Goal: Task Accomplishment & Management: Manage account settings

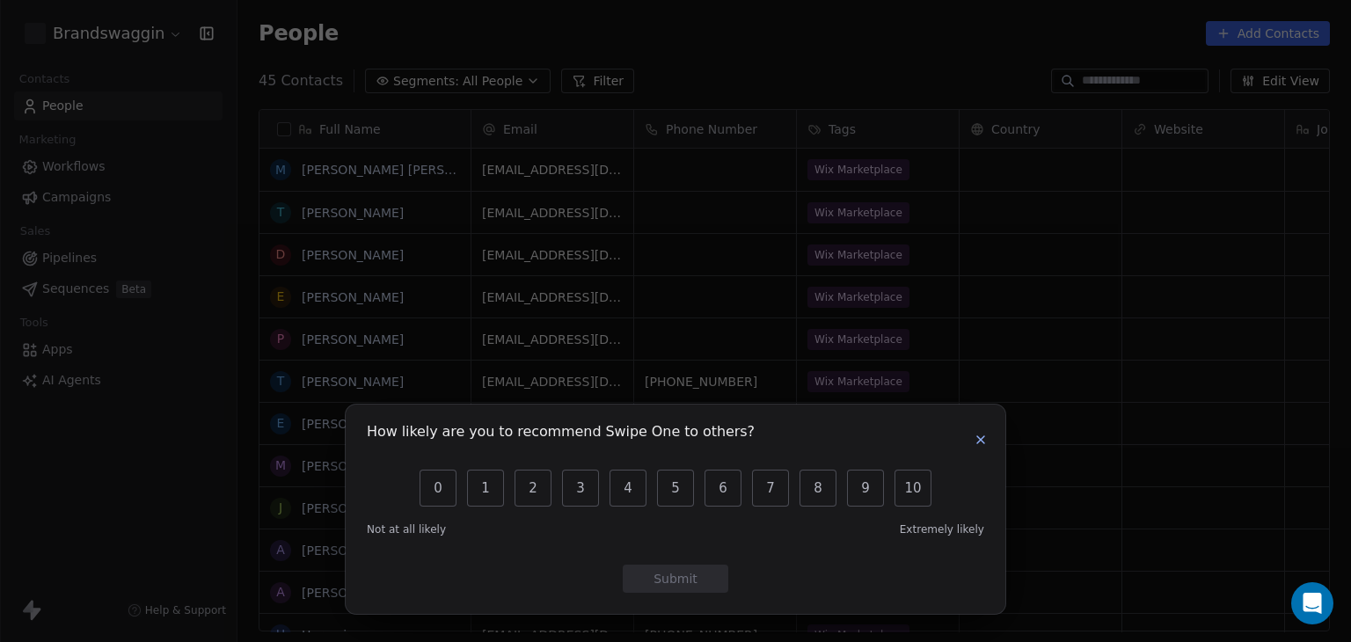
scroll to position [551, 1099]
click at [922, 490] on button "10" at bounding box center [912, 488] width 37 height 37
click at [699, 567] on button "Submit" at bounding box center [676, 579] width 106 height 28
click at [704, 591] on button "Submit" at bounding box center [676, 579] width 106 height 28
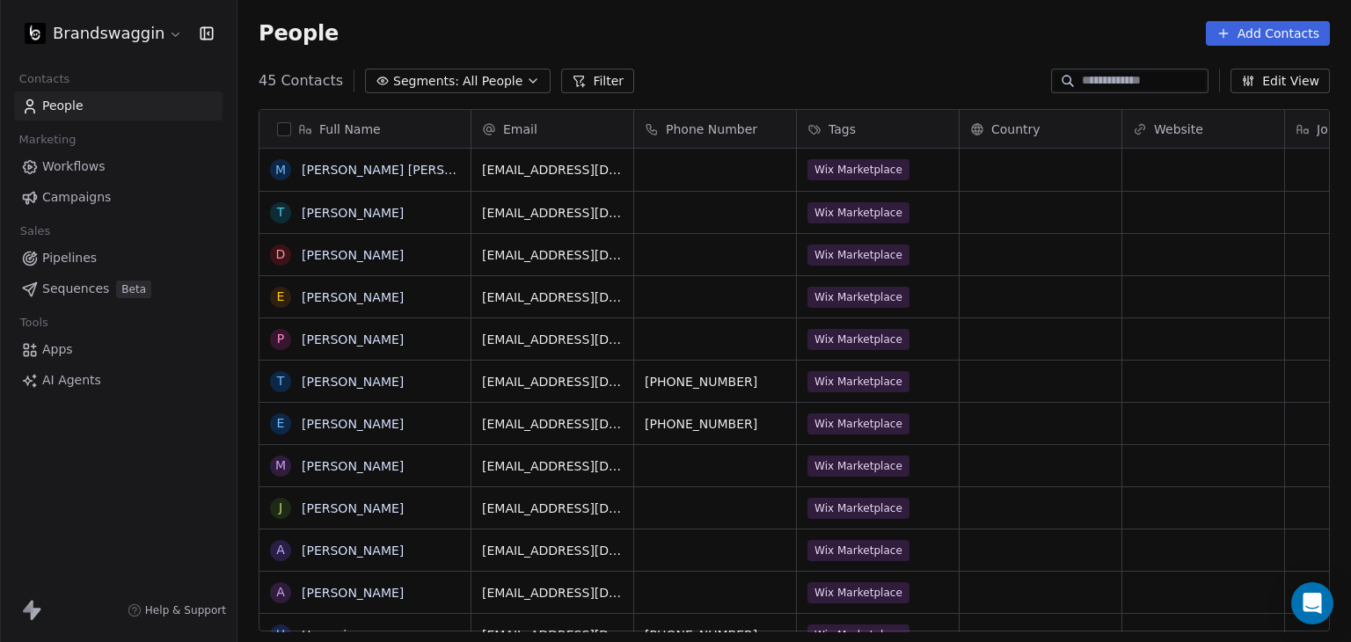
click at [131, 31] on html "Brandswaggin Contacts People Marketing Workflows Campaigns Sales Pipelines Sequ…" at bounding box center [675, 321] width 1351 height 642
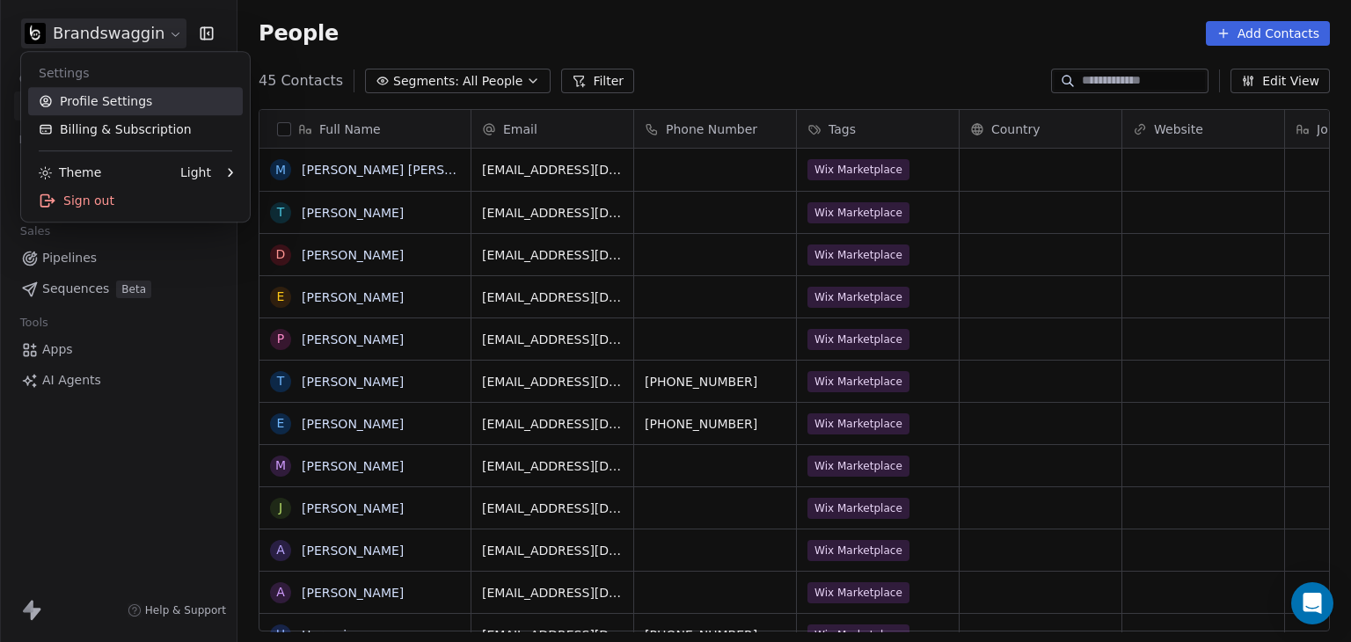
click at [98, 113] on link "Profile Settings" at bounding box center [135, 101] width 215 height 28
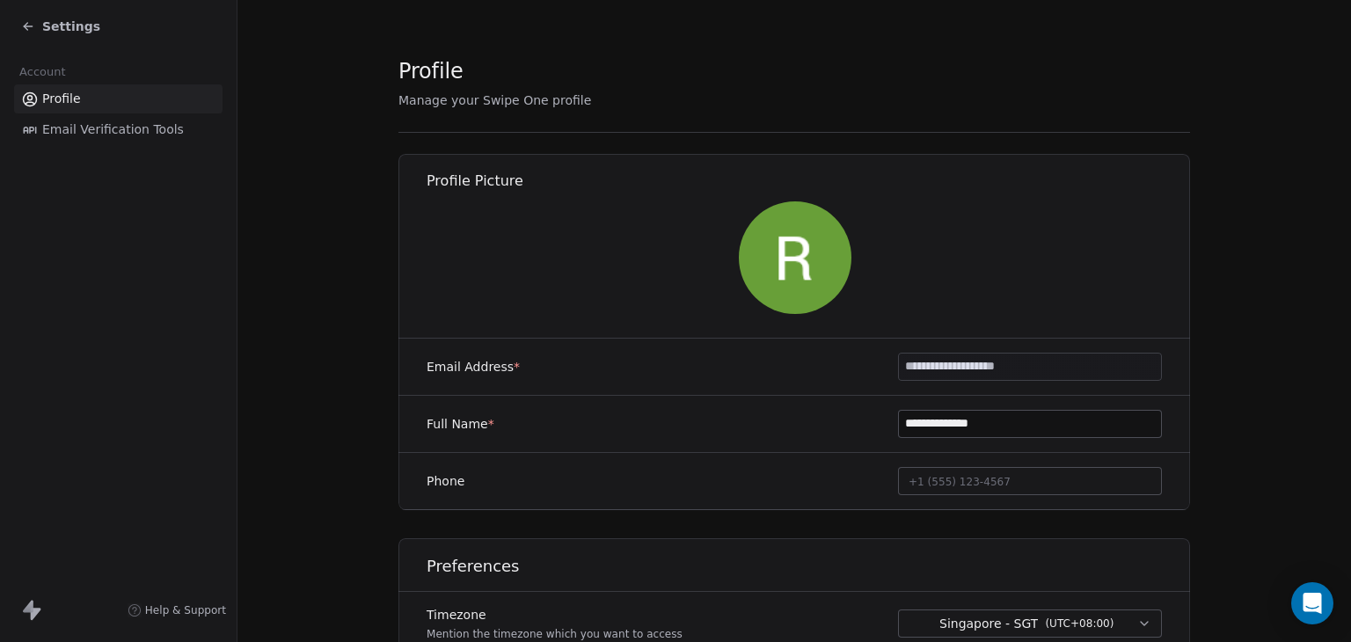
scroll to position [98, 0]
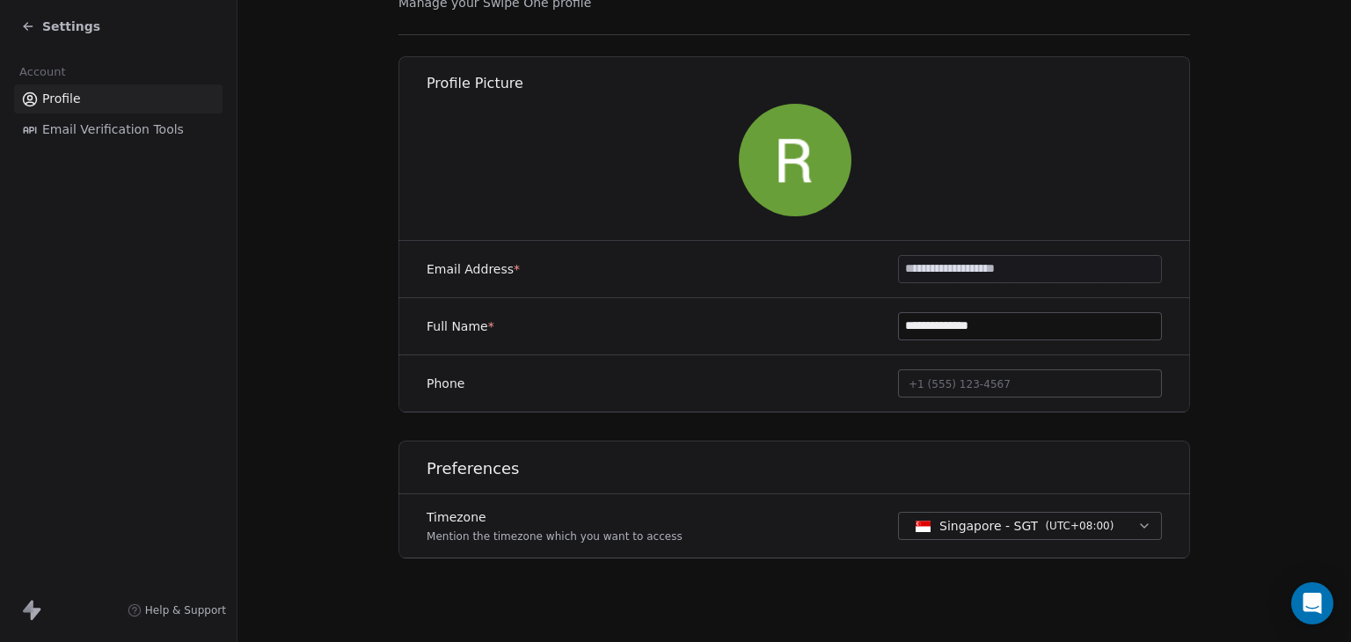
click at [163, 135] on span "Email Verification Tools" at bounding box center [113, 129] width 142 height 18
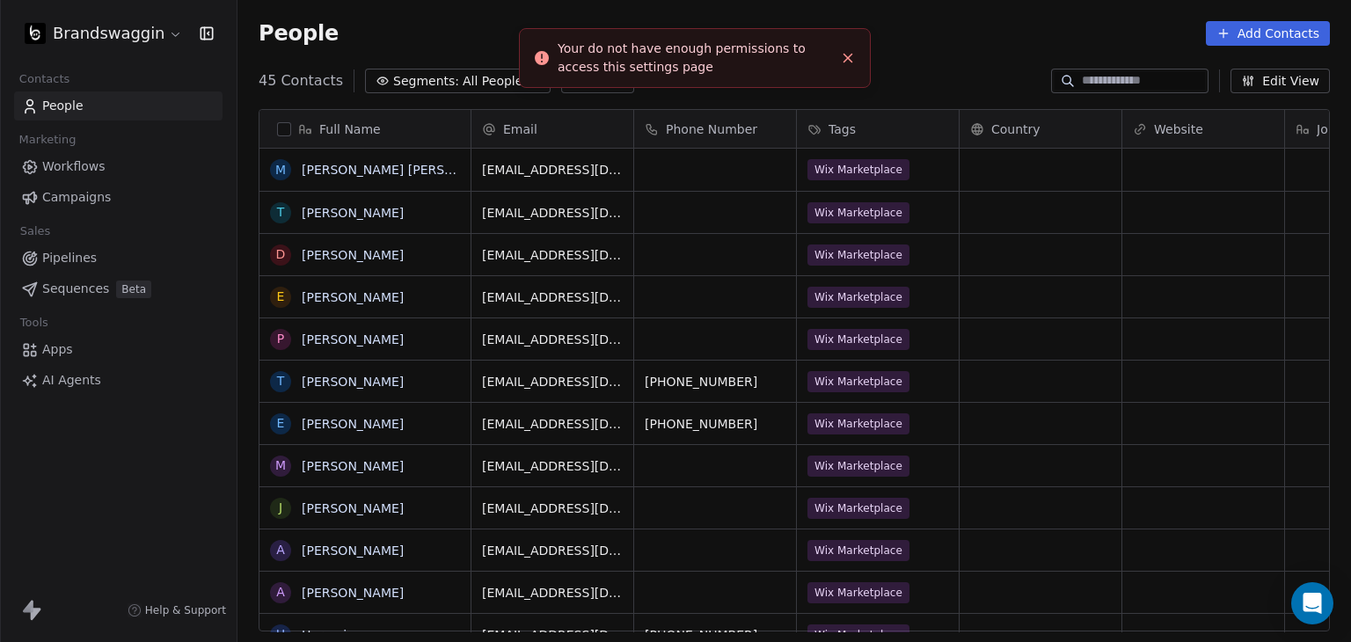
scroll to position [551, 1099]
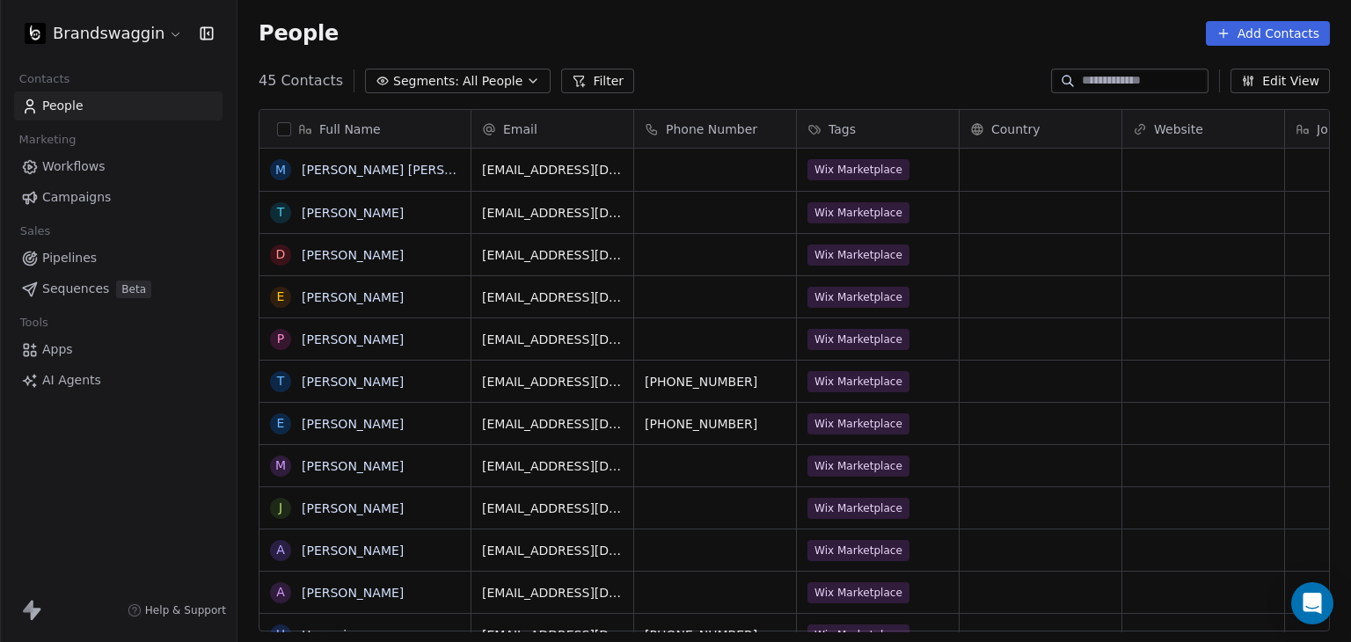
click at [141, 40] on html "Brandswaggin Contacts People Marketing Workflows Campaigns Sales Pipelines Sequ…" at bounding box center [675, 321] width 1351 height 642
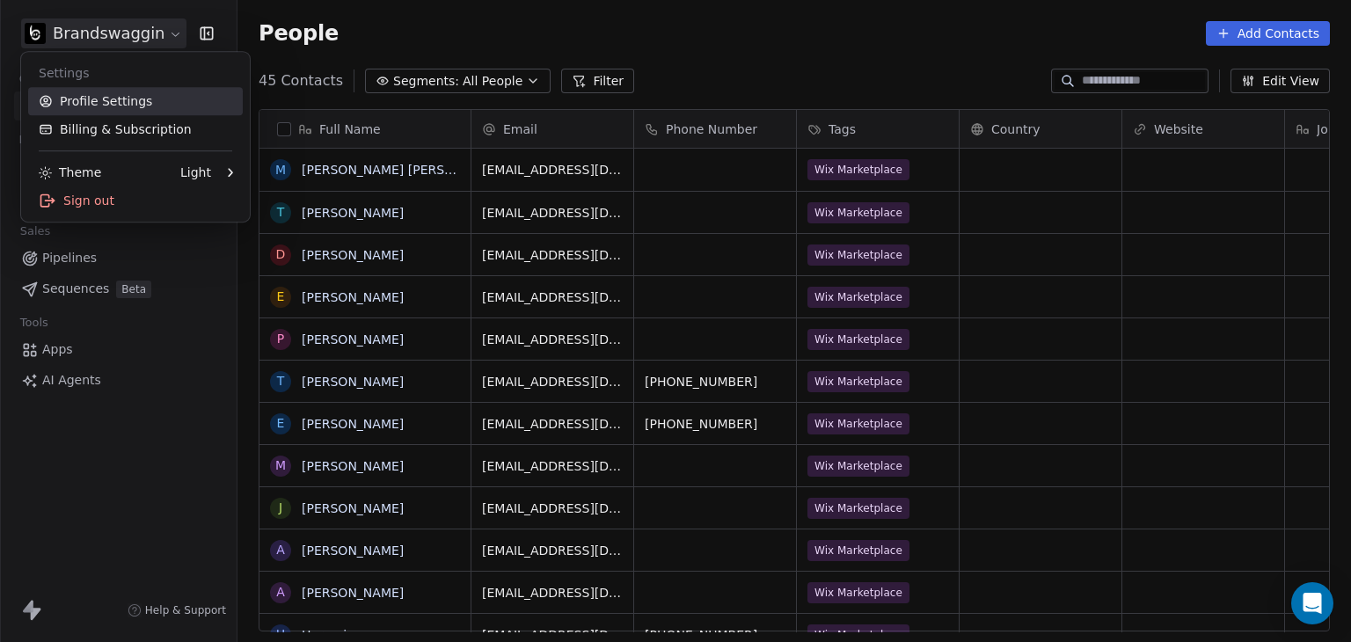
click at [120, 94] on link "Profile Settings" at bounding box center [135, 101] width 215 height 28
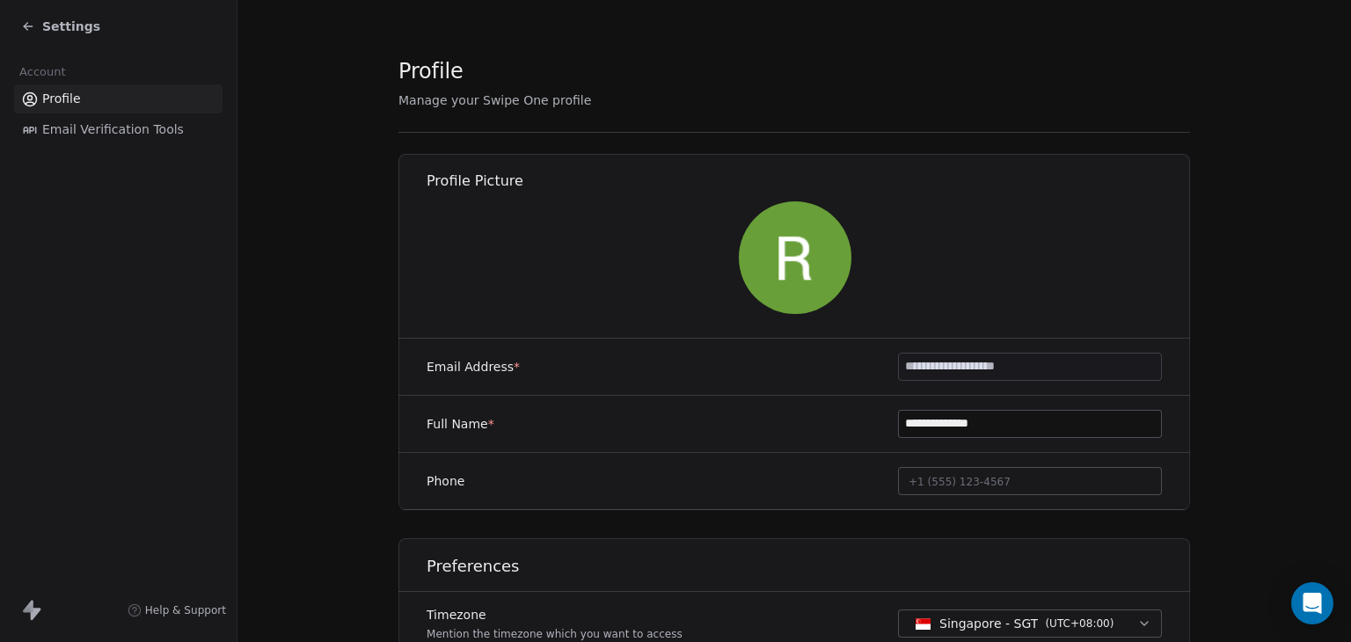
click at [84, 125] on span "Email Verification Tools" at bounding box center [113, 129] width 142 height 18
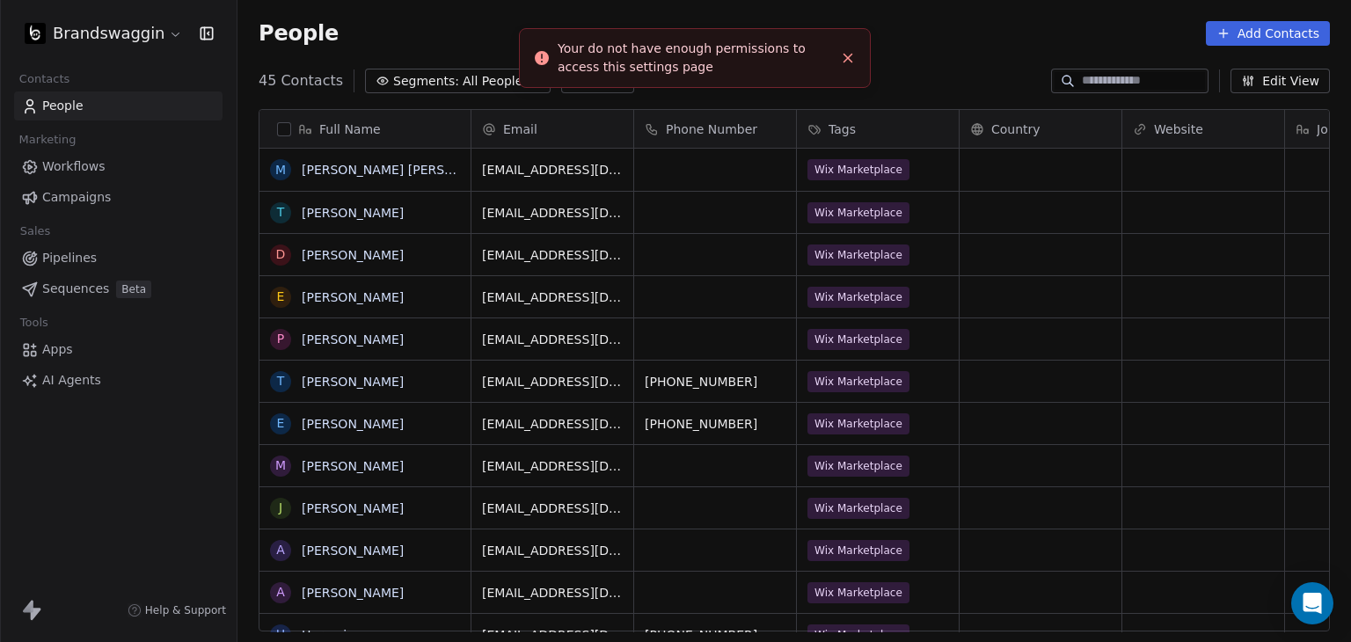
scroll to position [551, 1099]
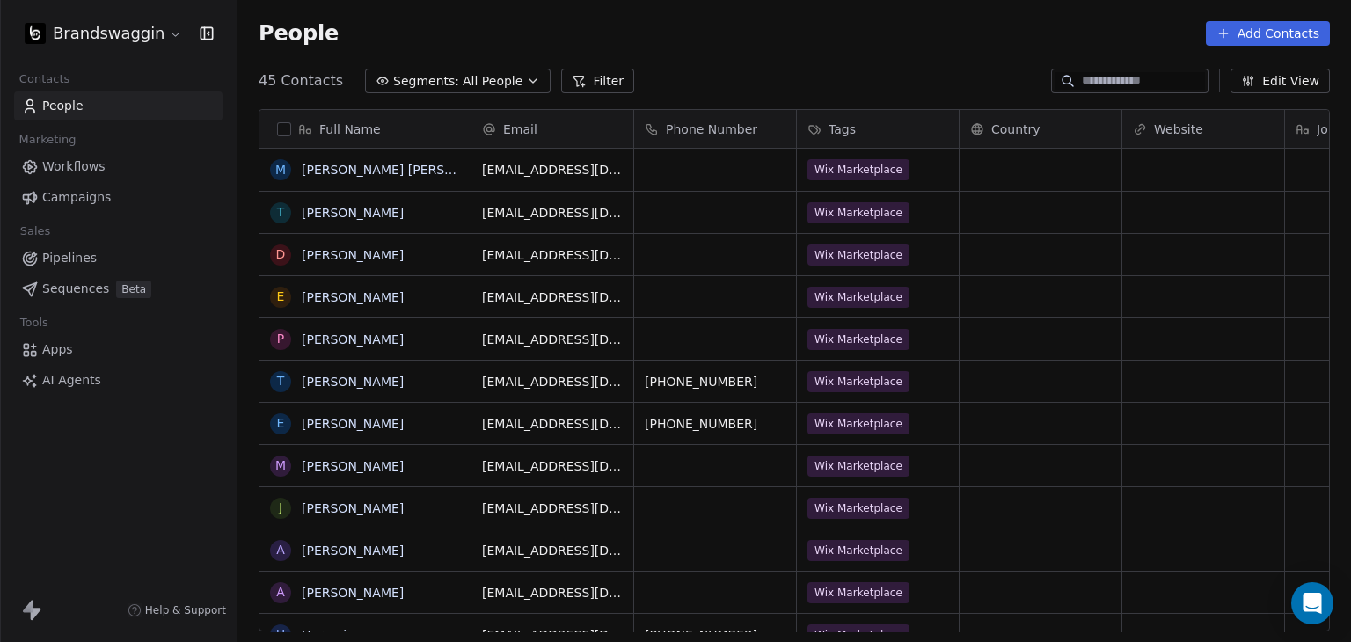
click at [101, 33] on html "Brandswaggin Contacts People Marketing Workflows Campaigns Sales Pipelines Sequ…" at bounding box center [675, 321] width 1351 height 642
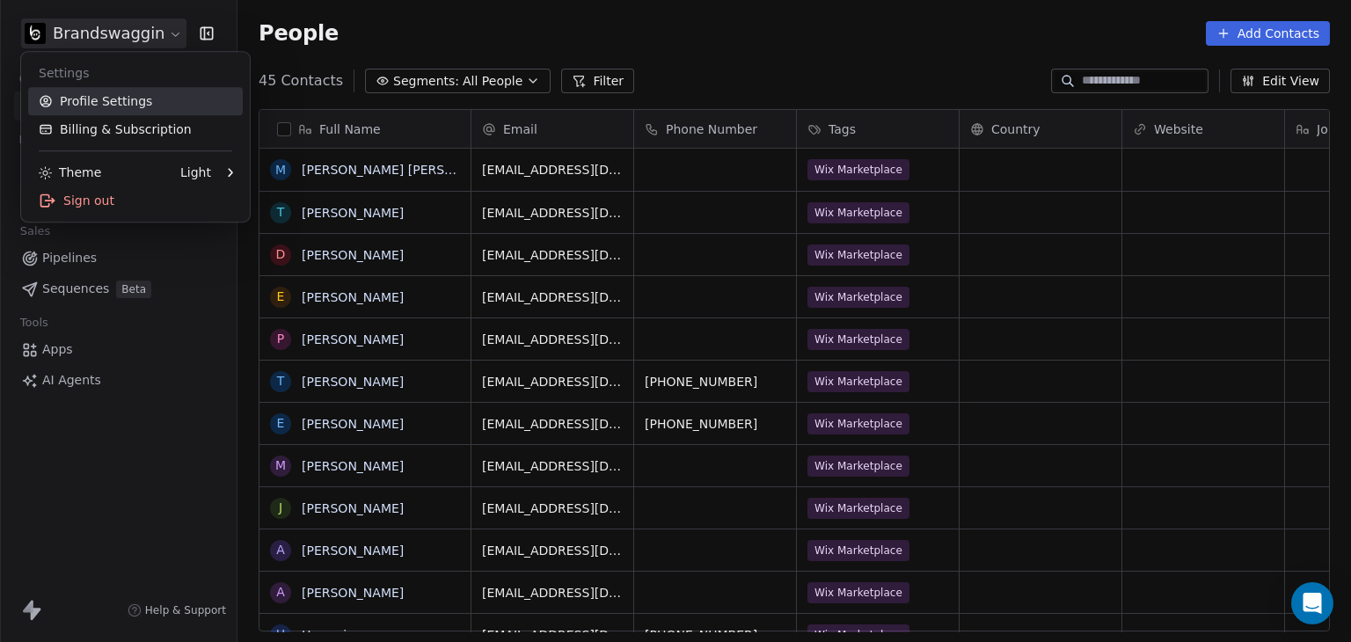
click at [95, 99] on link "Profile Settings" at bounding box center [135, 101] width 215 height 28
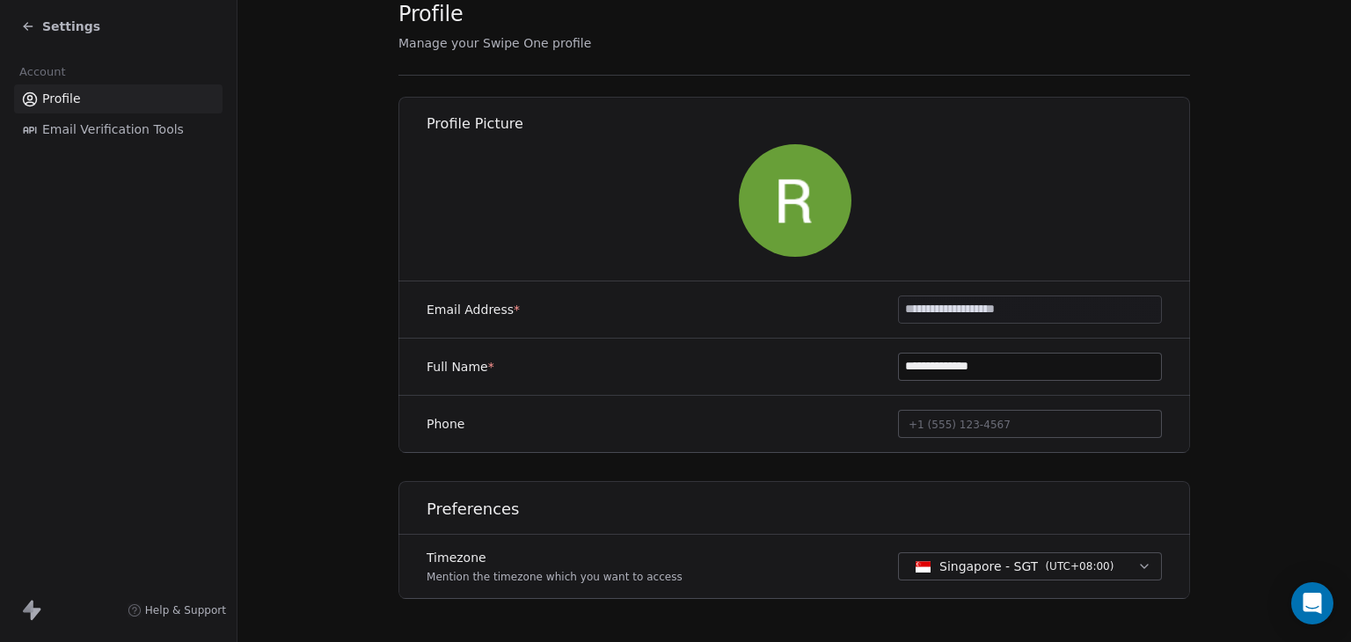
scroll to position [98, 0]
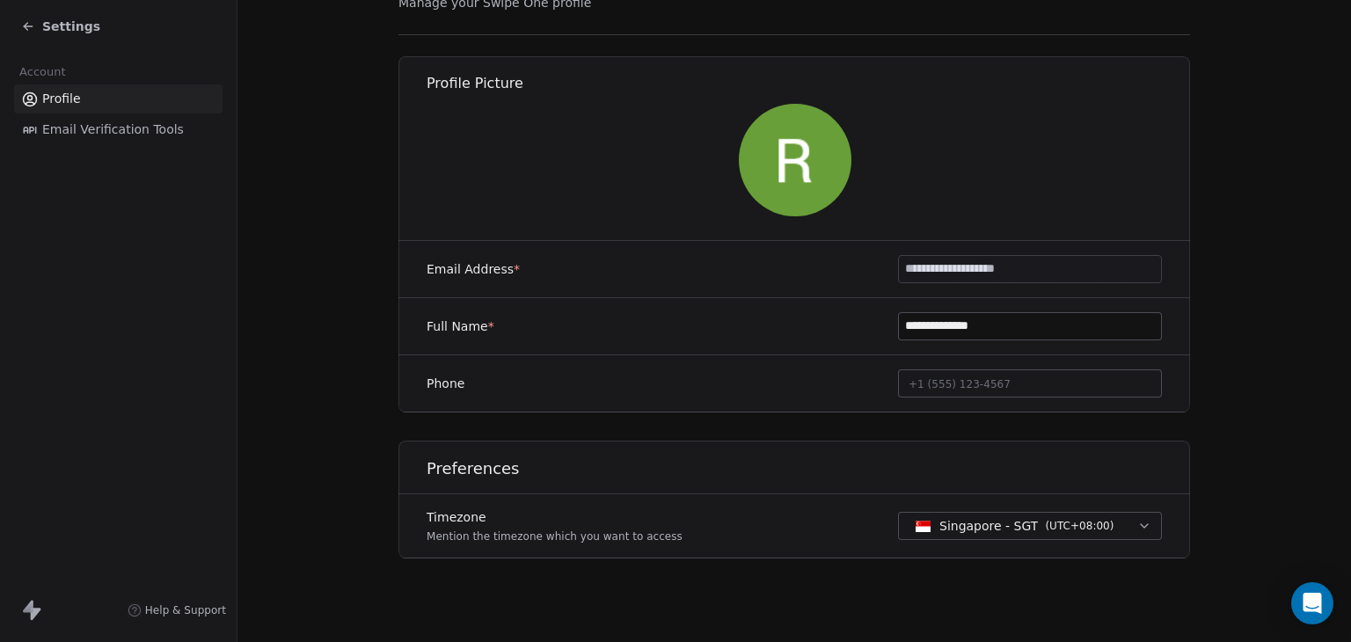
click at [130, 127] on span "Email Verification Tools" at bounding box center [113, 129] width 142 height 18
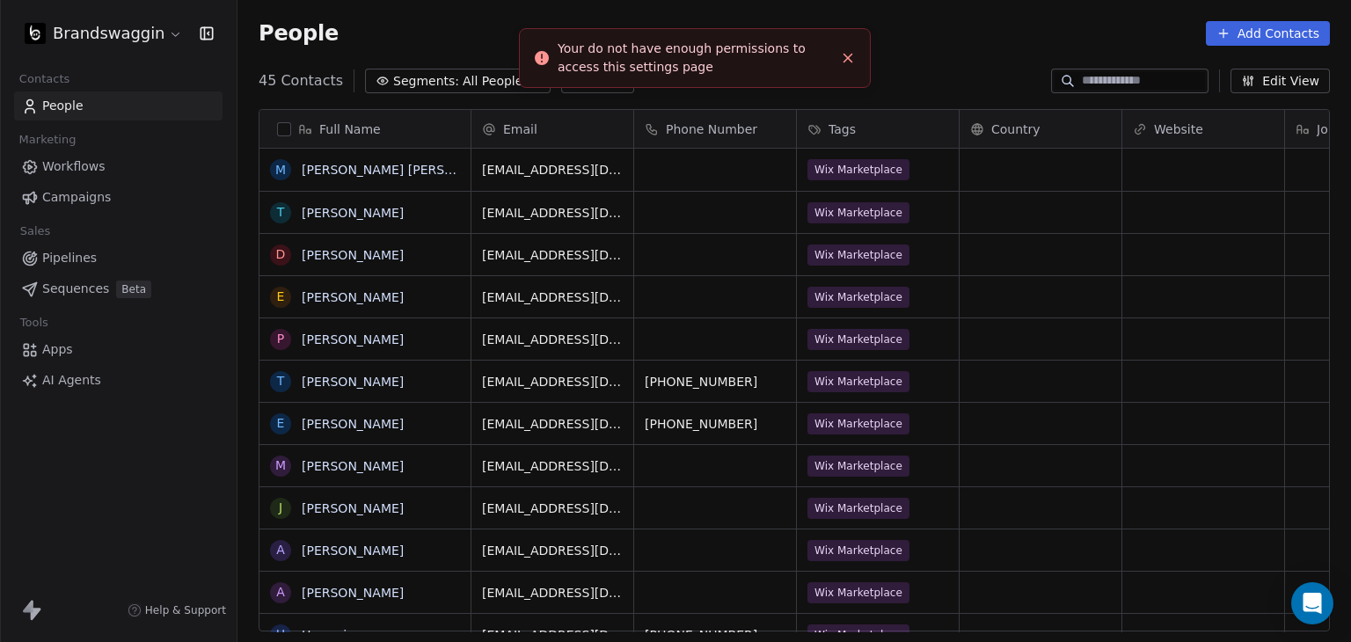
scroll to position [551, 1099]
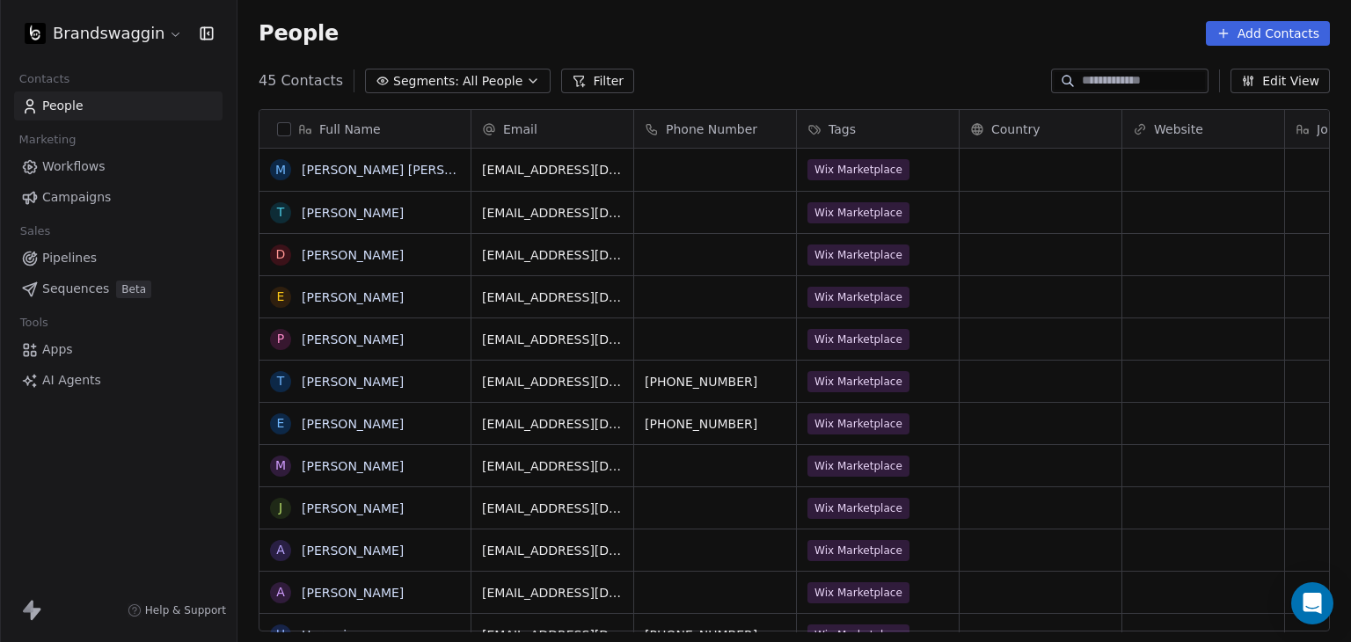
click at [74, 18] on html "Brandswaggin Contacts People Marketing Workflows Campaigns Sales Pipelines Sequ…" at bounding box center [675, 321] width 1351 height 642
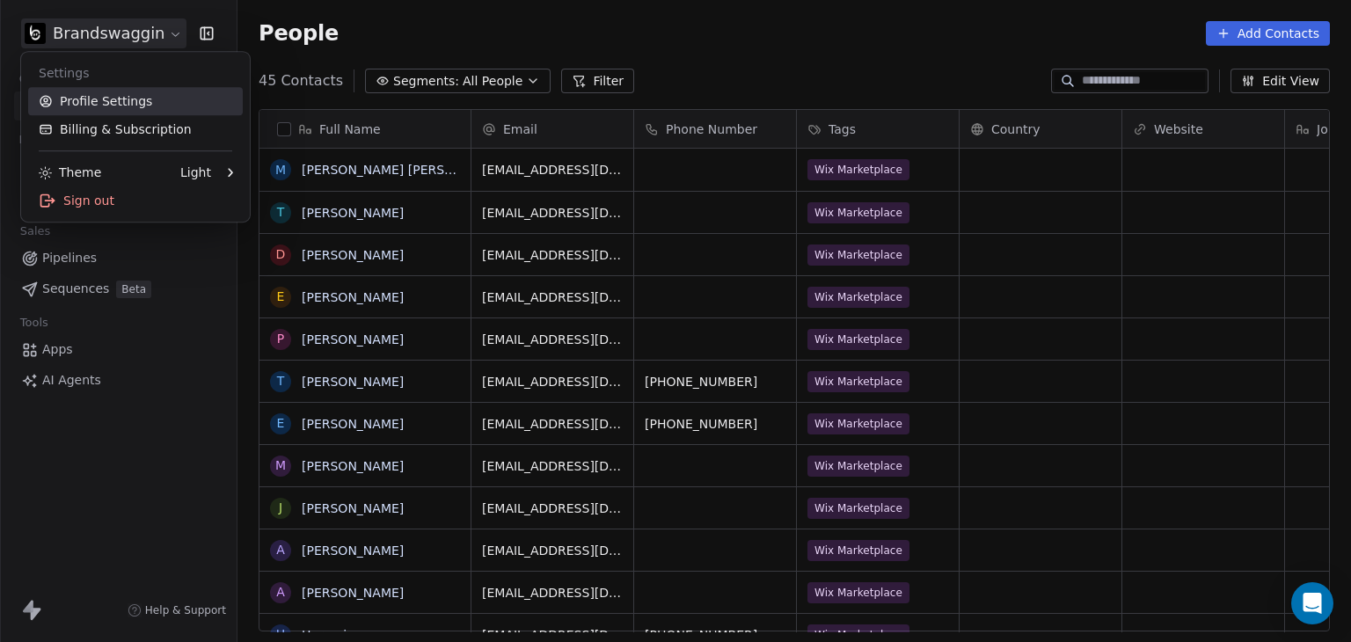
click at [89, 93] on link "Profile Settings" at bounding box center [135, 101] width 215 height 28
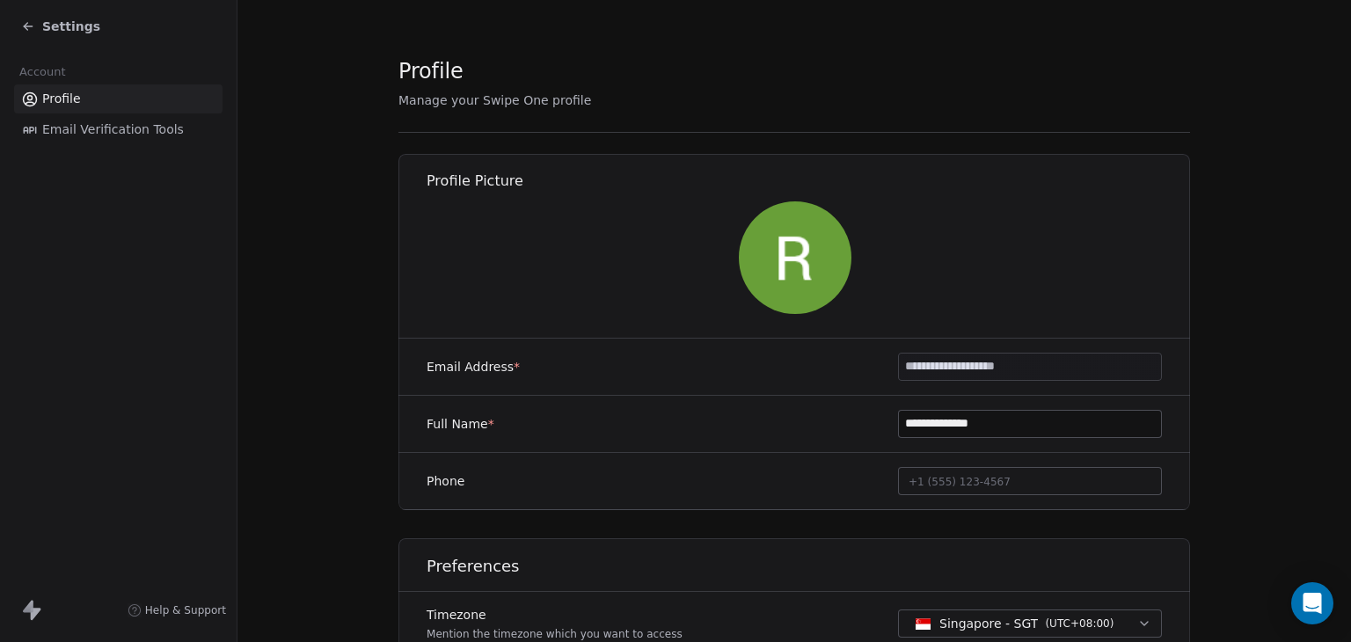
drag, startPoint x: 32, startPoint y: 594, endPoint x: 36, endPoint y: 583, distance: 11.4
click at [32, 591] on div "Help & Support" at bounding box center [118, 610] width 237 height 63
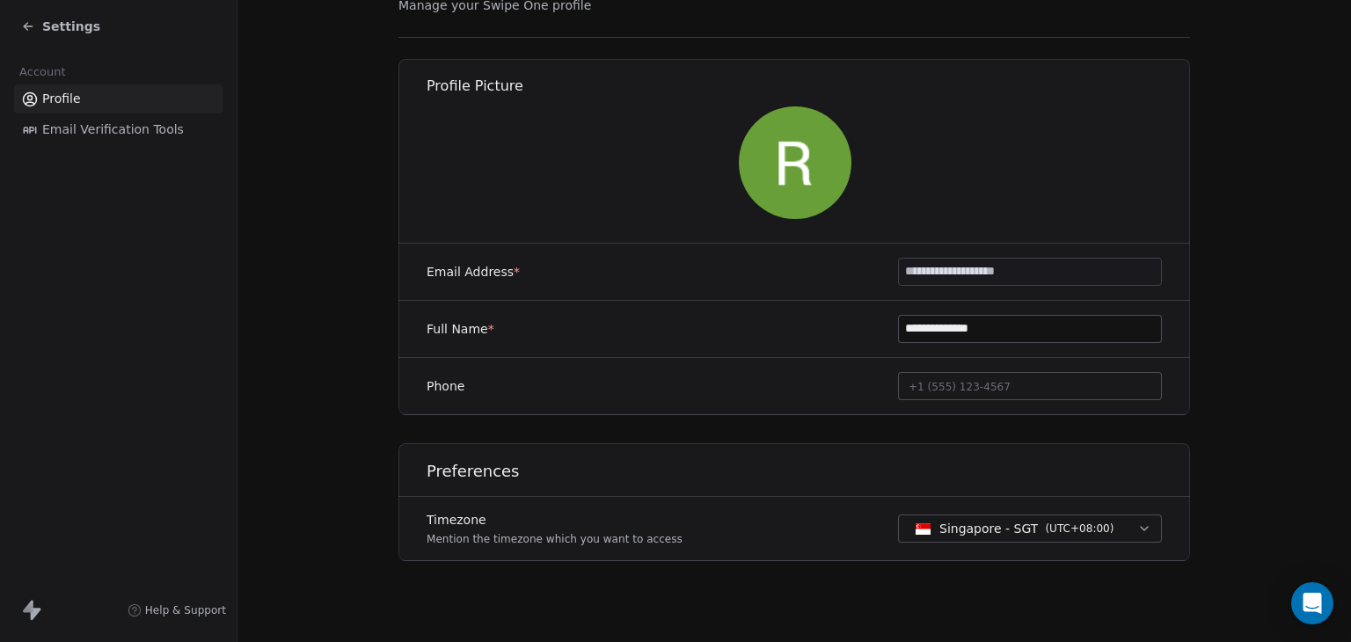
scroll to position [98, 0]
click at [926, 378] on span "+1 (555) 123-4567" at bounding box center [960, 384] width 102 height 12
click at [638, 219] on html "**********" at bounding box center [675, 321] width 1351 height 642
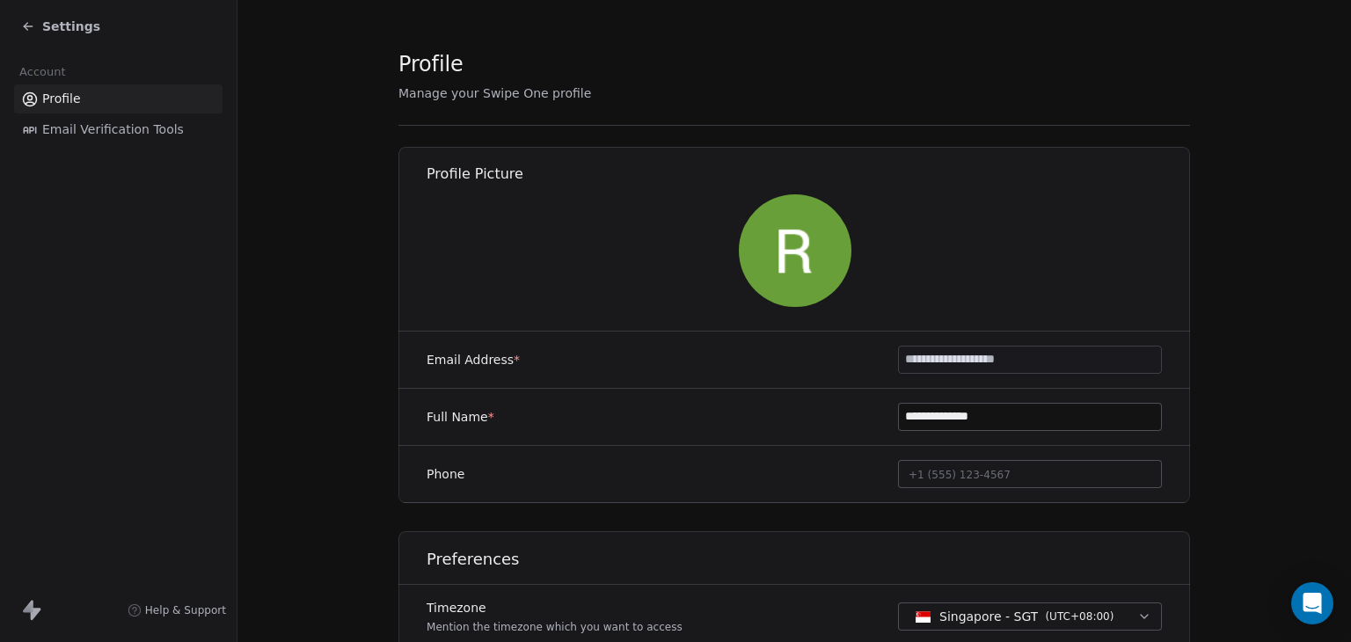
scroll to position [0, 0]
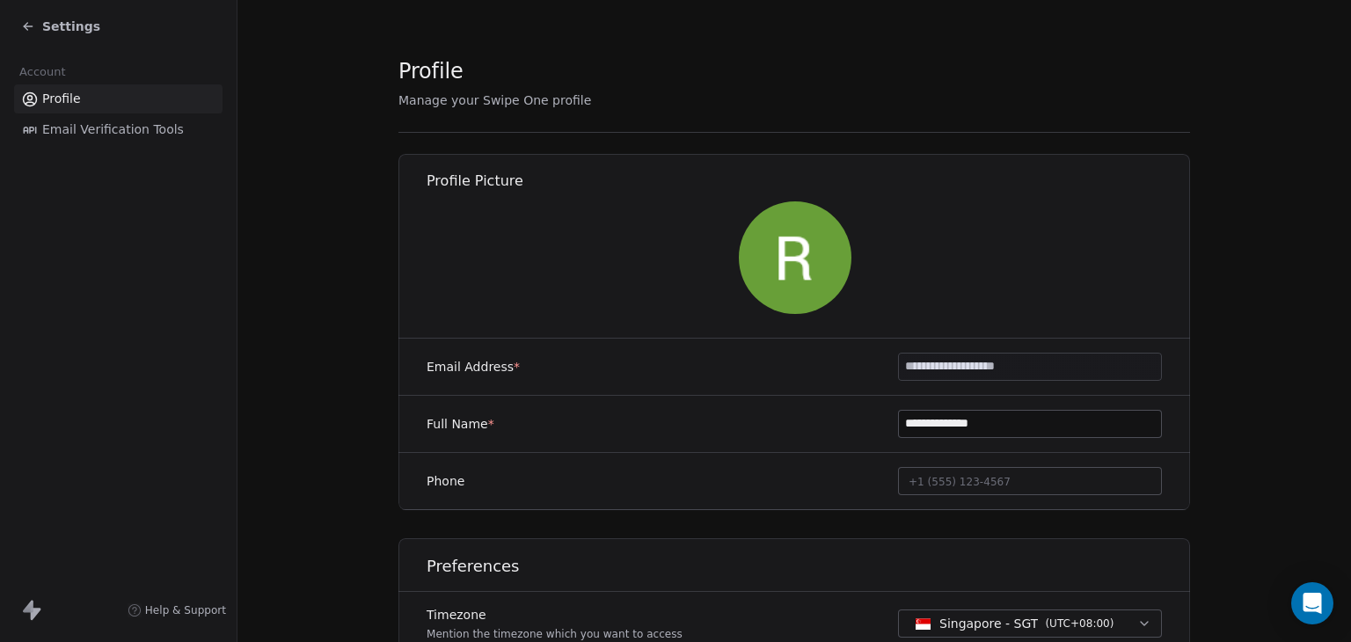
click at [70, 134] on span "Email Verification Tools" at bounding box center [113, 129] width 142 height 18
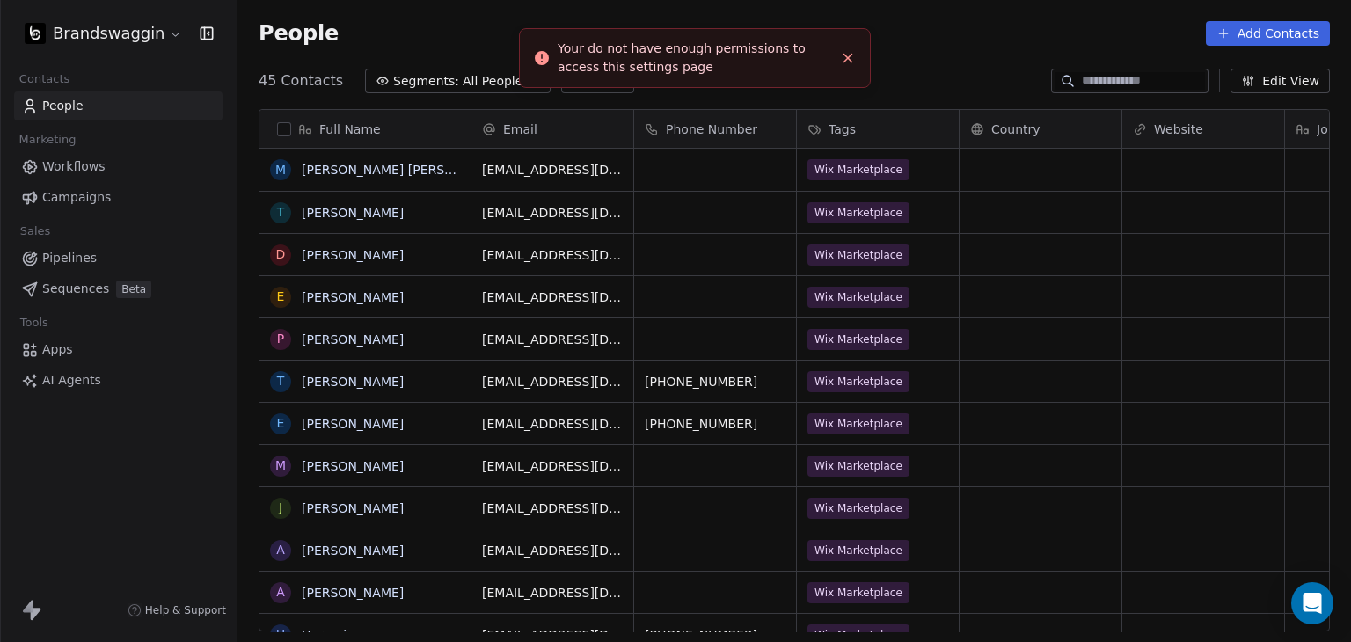
scroll to position [551, 1099]
click at [64, 349] on span "Apps" at bounding box center [57, 349] width 31 height 18
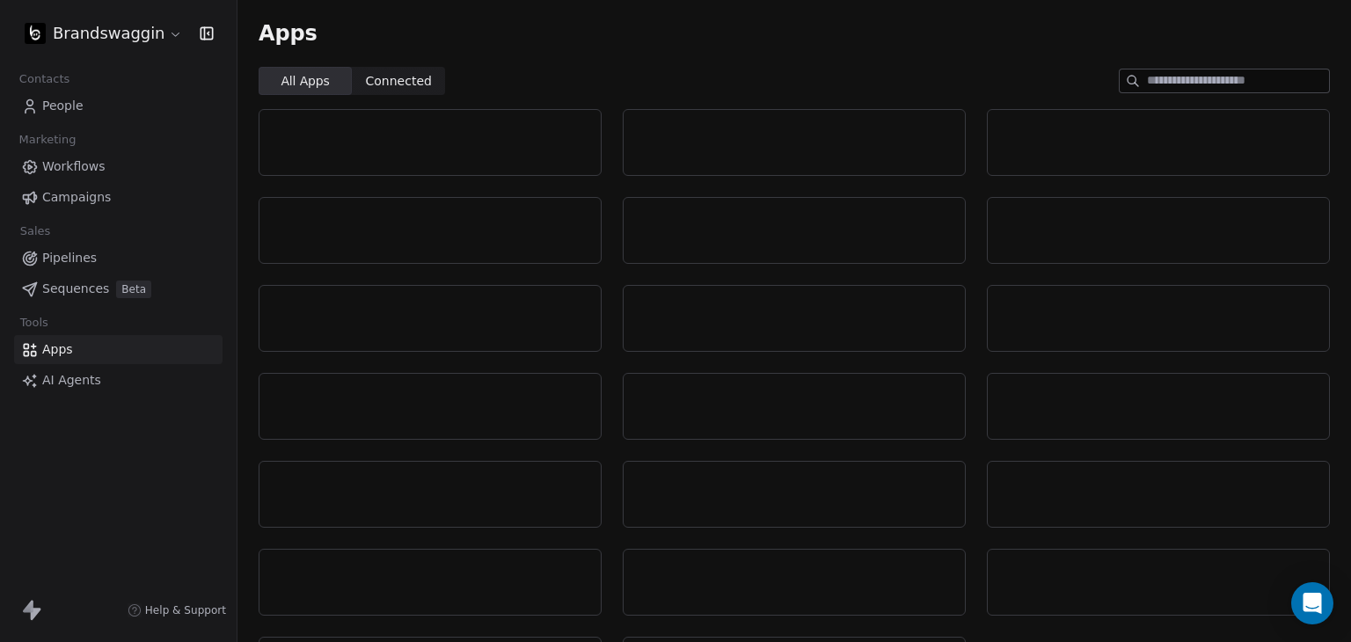
click at [68, 142] on span "Marketing" at bounding box center [47, 140] width 72 height 26
click at [69, 165] on span "Workflows" at bounding box center [73, 166] width 63 height 18
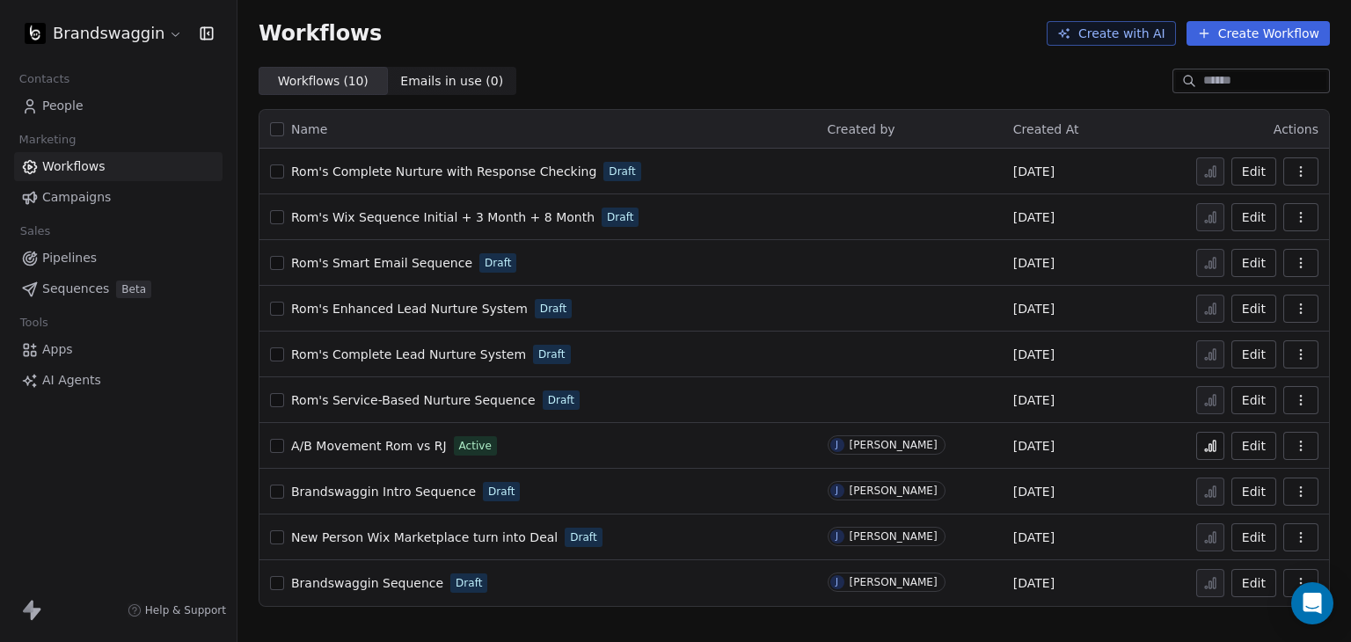
click at [94, 106] on link "People" at bounding box center [118, 105] width 208 height 29
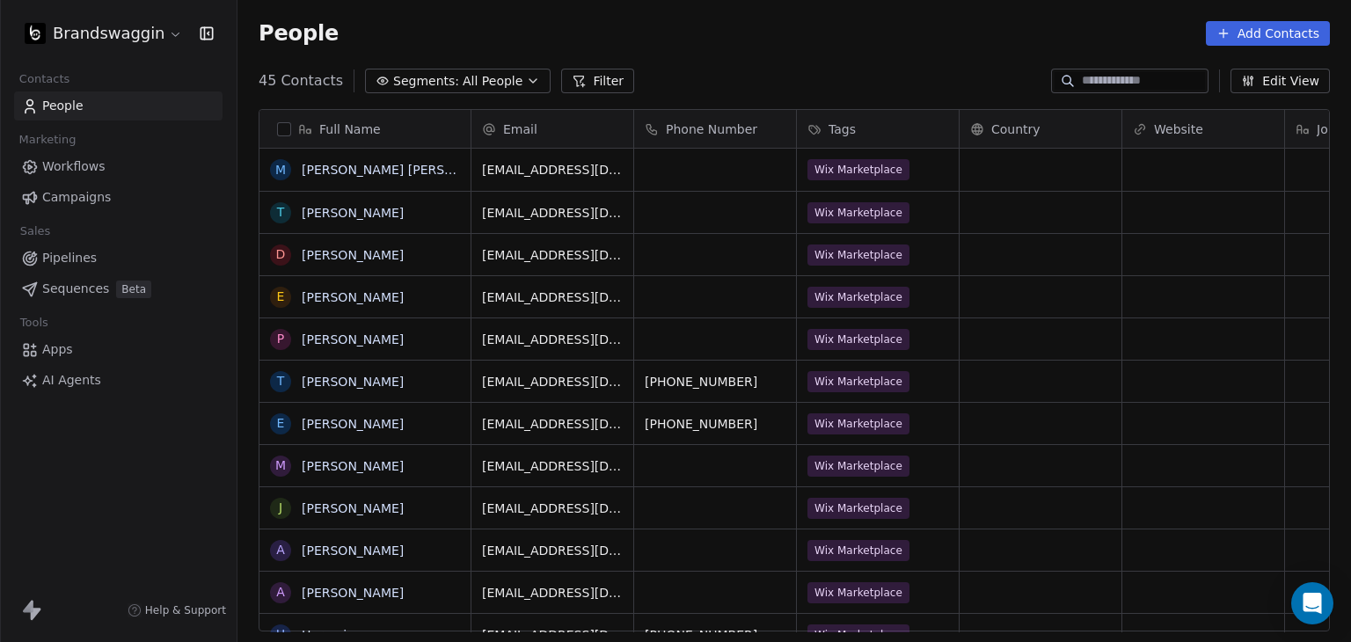
scroll to position [551, 1099]
click at [123, 34] on html "Brandswaggin Contacts People Marketing Workflows Campaigns Sales Pipelines Sequ…" at bounding box center [675, 321] width 1351 height 642
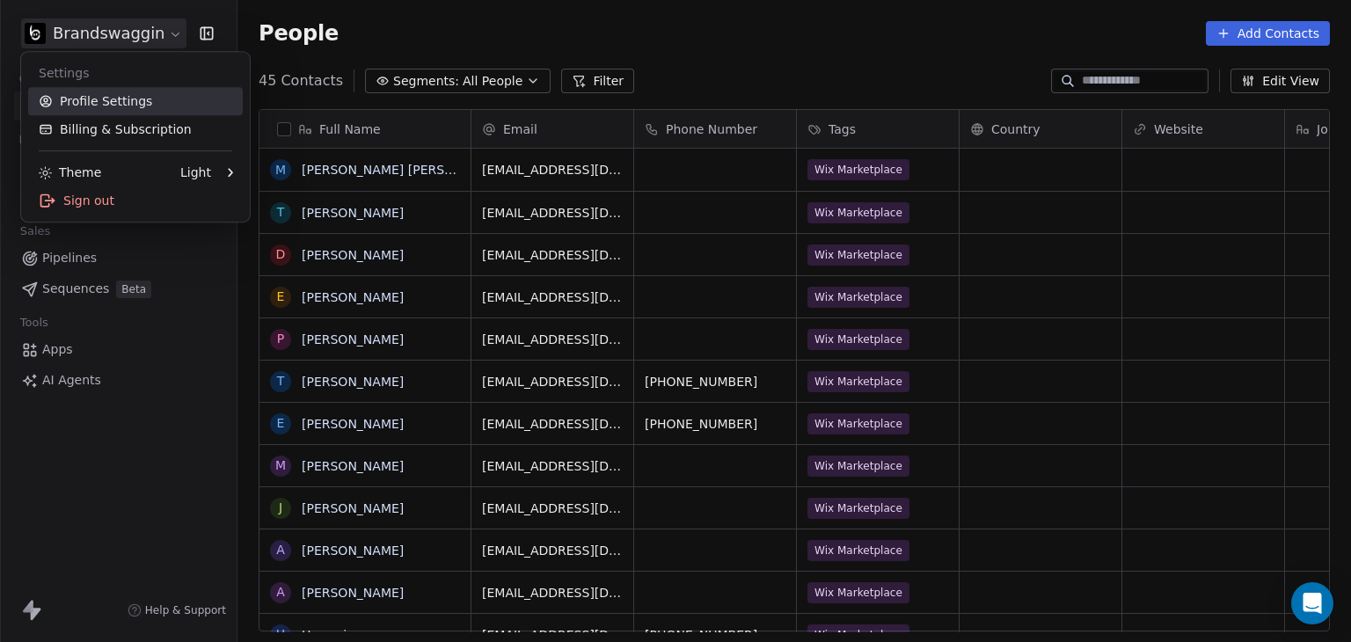
click at [124, 99] on link "Profile Settings" at bounding box center [135, 101] width 215 height 28
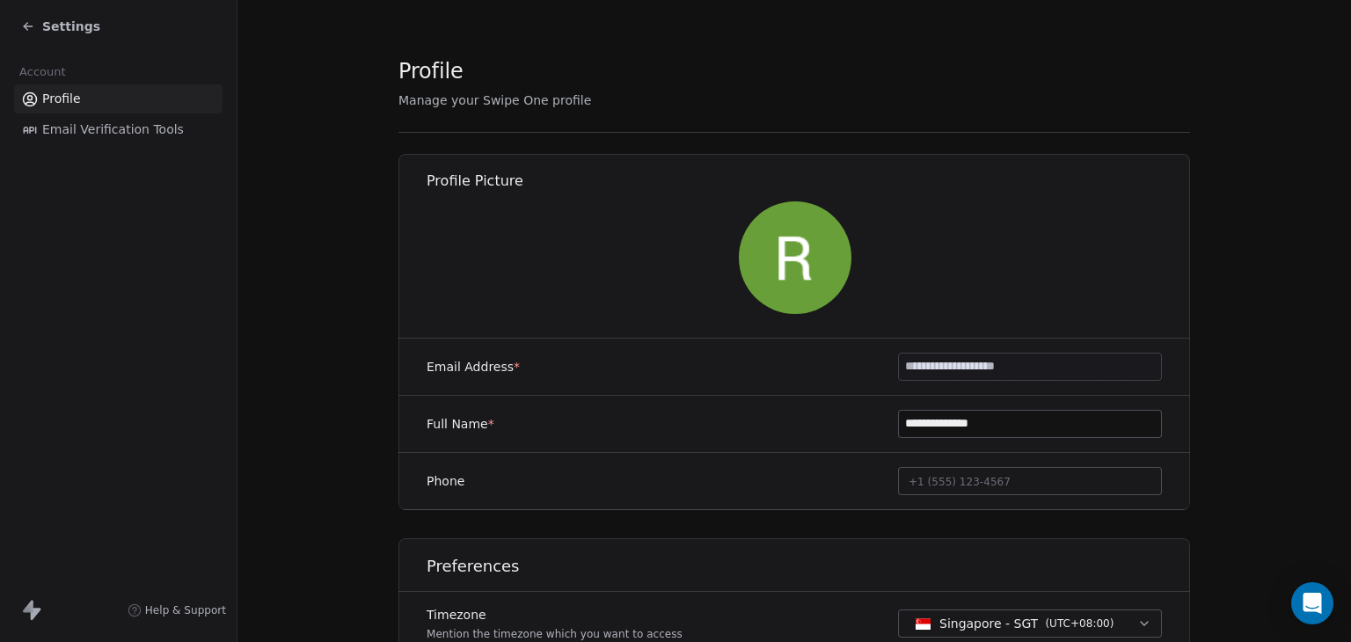
click at [60, 36] on div "Settings" at bounding box center [121, 26] width 201 height 25
click at [60, 32] on span "Settings" at bounding box center [71, 27] width 58 height 18
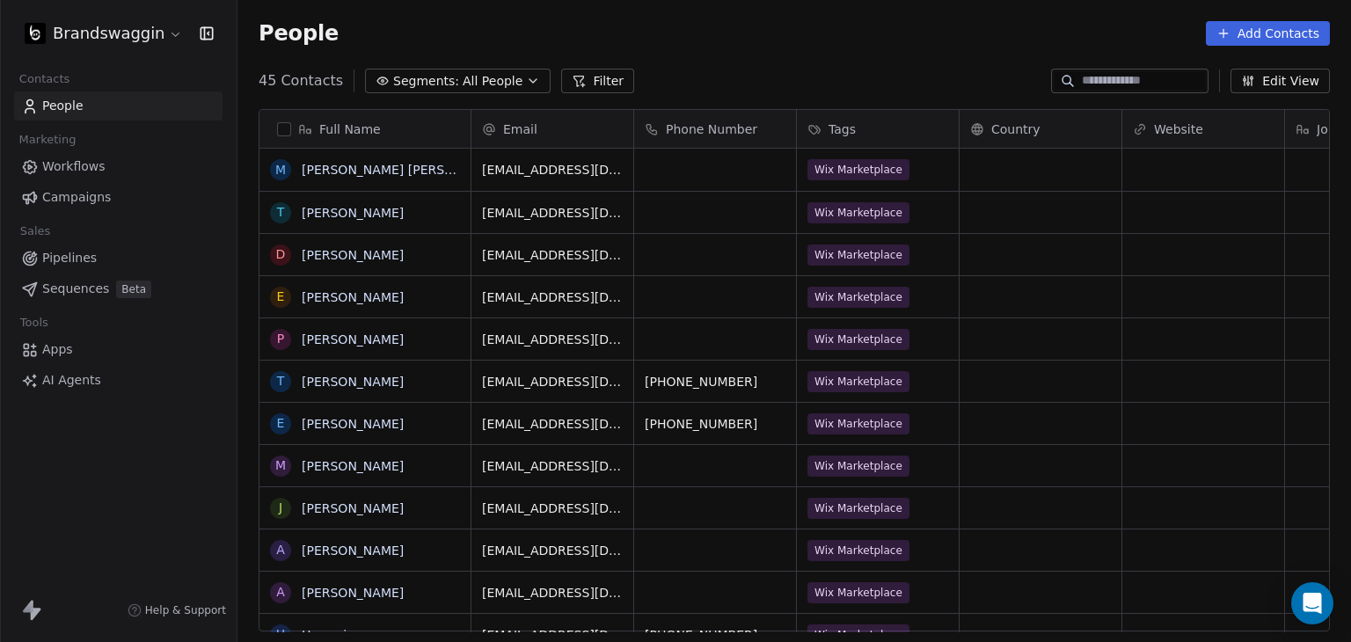
scroll to position [551, 1099]
click at [106, 33] on html "Brandswaggin Contacts People Marketing Workflows Campaigns Sales Pipelines Sequ…" at bounding box center [675, 321] width 1351 height 642
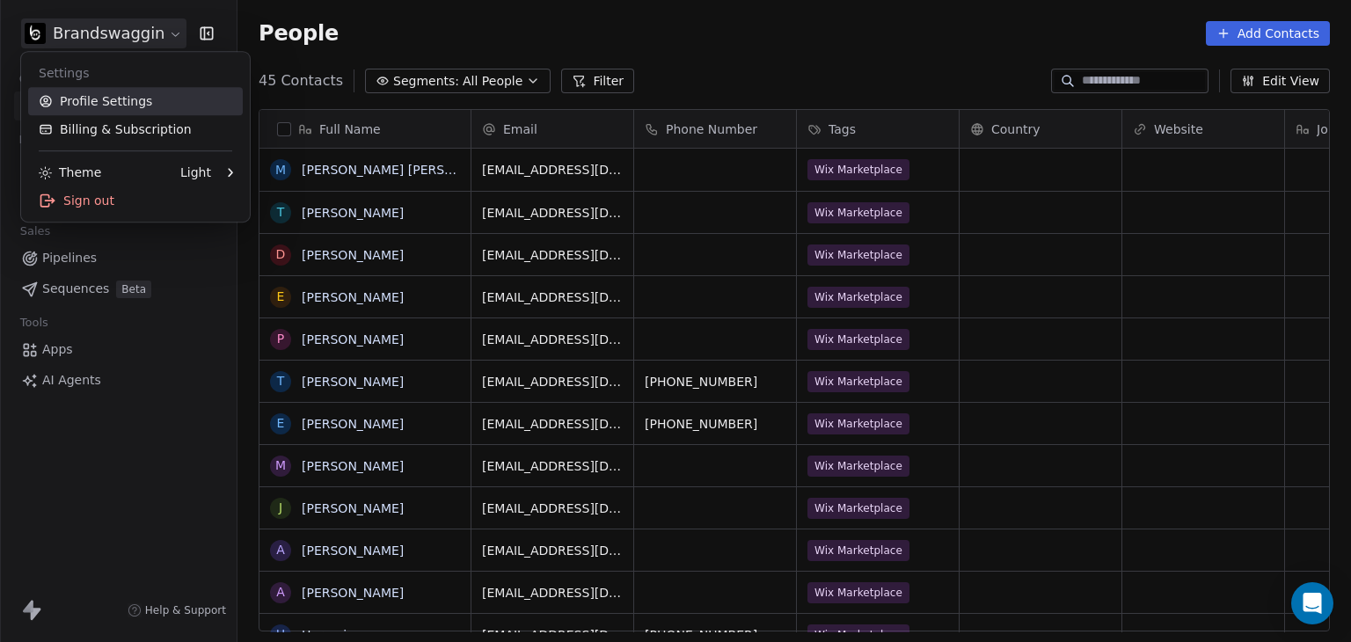
click at [97, 94] on link "Profile Settings" at bounding box center [135, 101] width 215 height 28
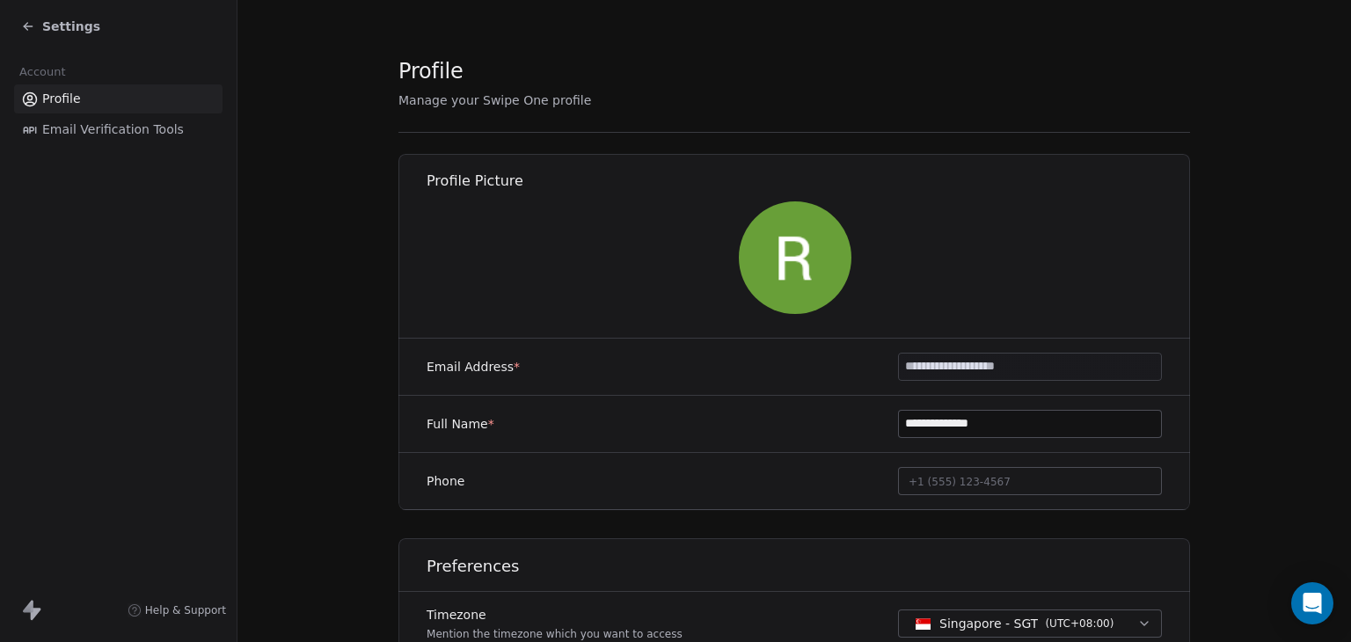
click at [66, 25] on span "Settings" at bounding box center [71, 27] width 58 height 18
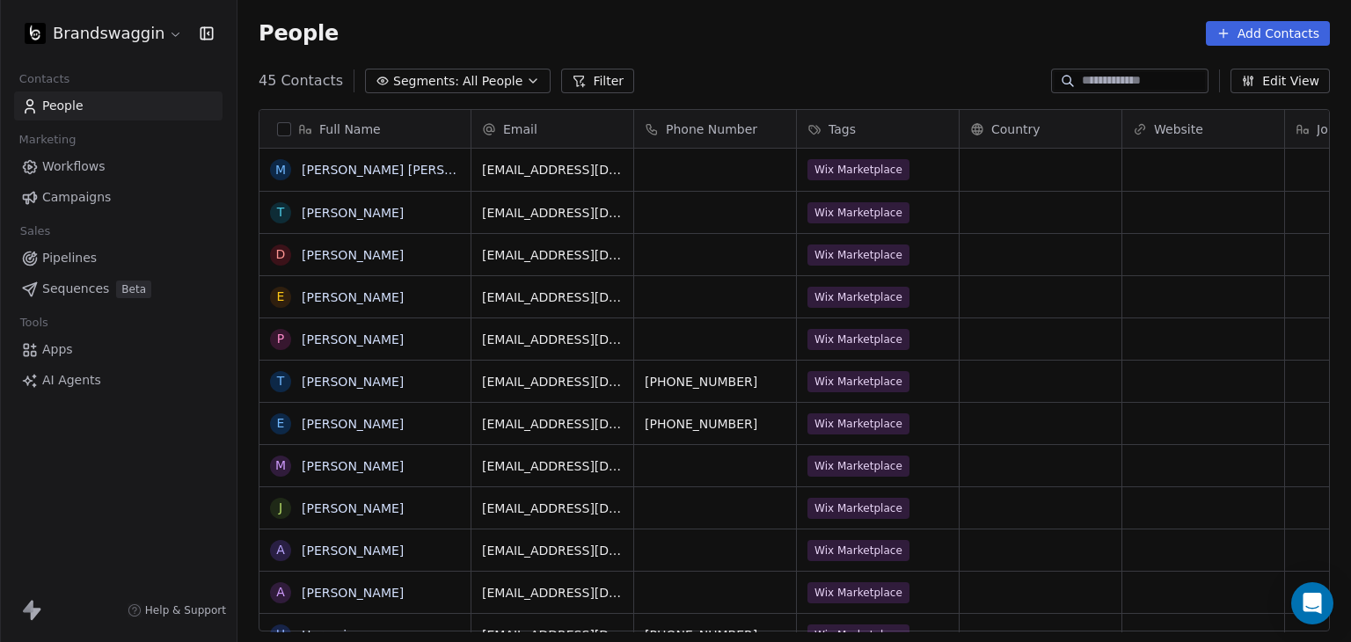
scroll to position [551, 1099]
click at [109, 43] on html "Brandswaggin Contacts People Marketing Workflows Campaigns Sales Pipelines Sequ…" at bounding box center [675, 321] width 1351 height 642
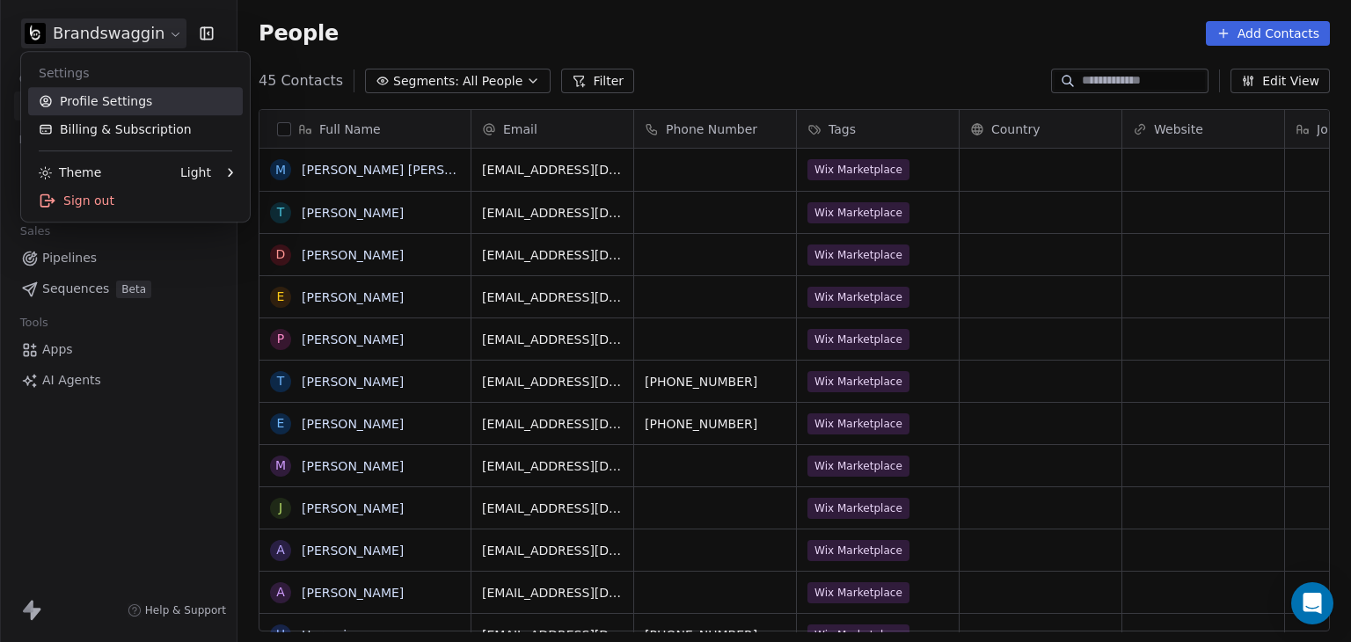
click at [106, 95] on link "Profile Settings" at bounding box center [135, 101] width 215 height 28
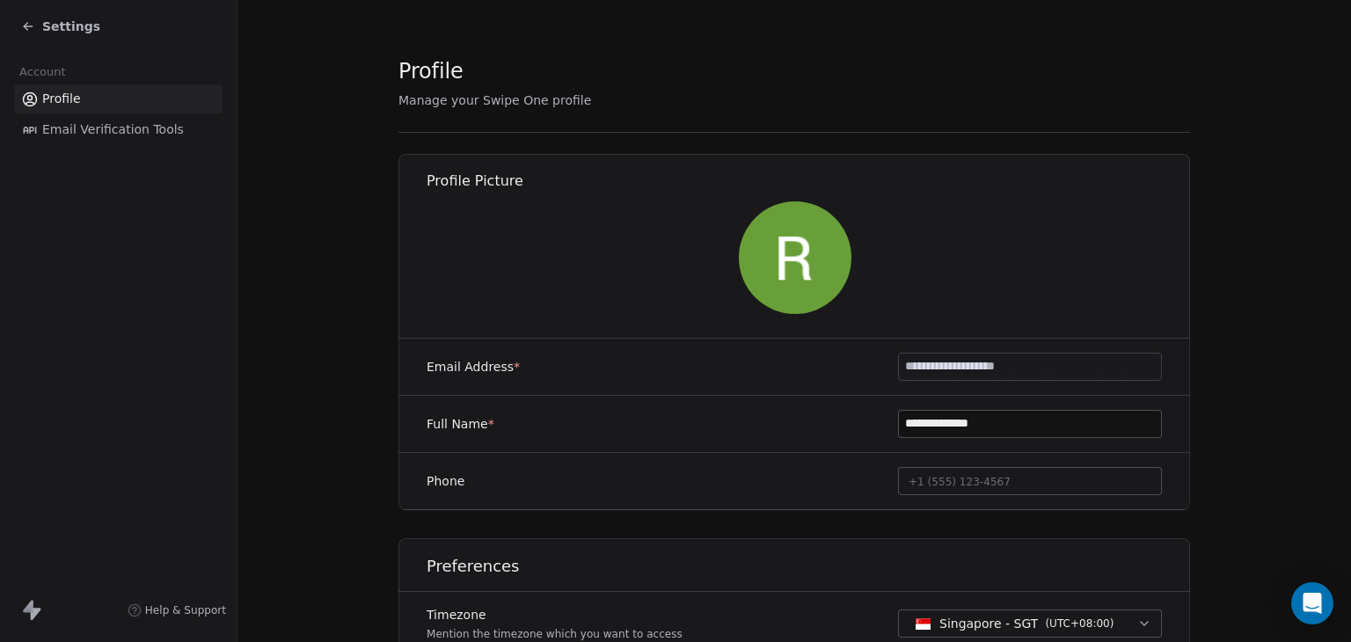
click at [301, 279] on section "**********" at bounding box center [793, 370] width 1113 height 741
click at [53, 15] on div "Settings" at bounding box center [121, 26] width 201 height 25
click at [42, 28] on span "Settings" at bounding box center [71, 27] width 58 height 18
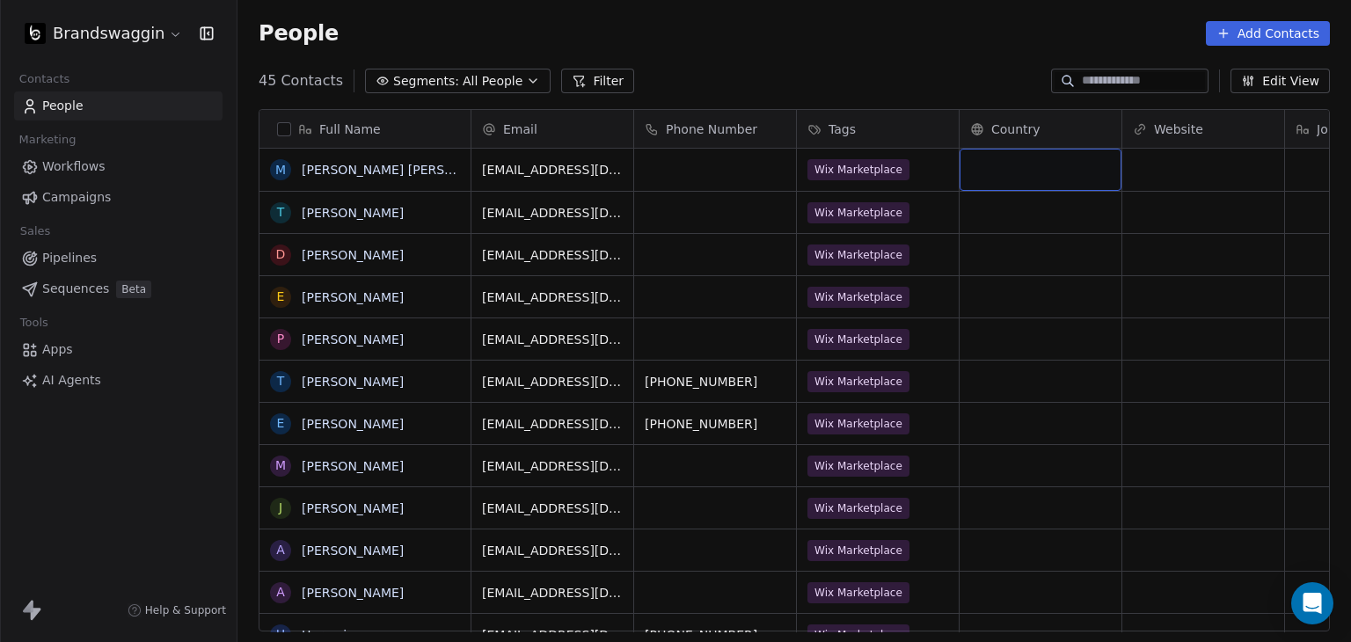
click at [84, 522] on div "Brandswaggin Contacts People Marketing Workflows Campaigns Sales Pipelines Sequ…" at bounding box center [118, 321] width 237 height 642
click at [56, 259] on span "Pipelines" at bounding box center [69, 258] width 55 height 18
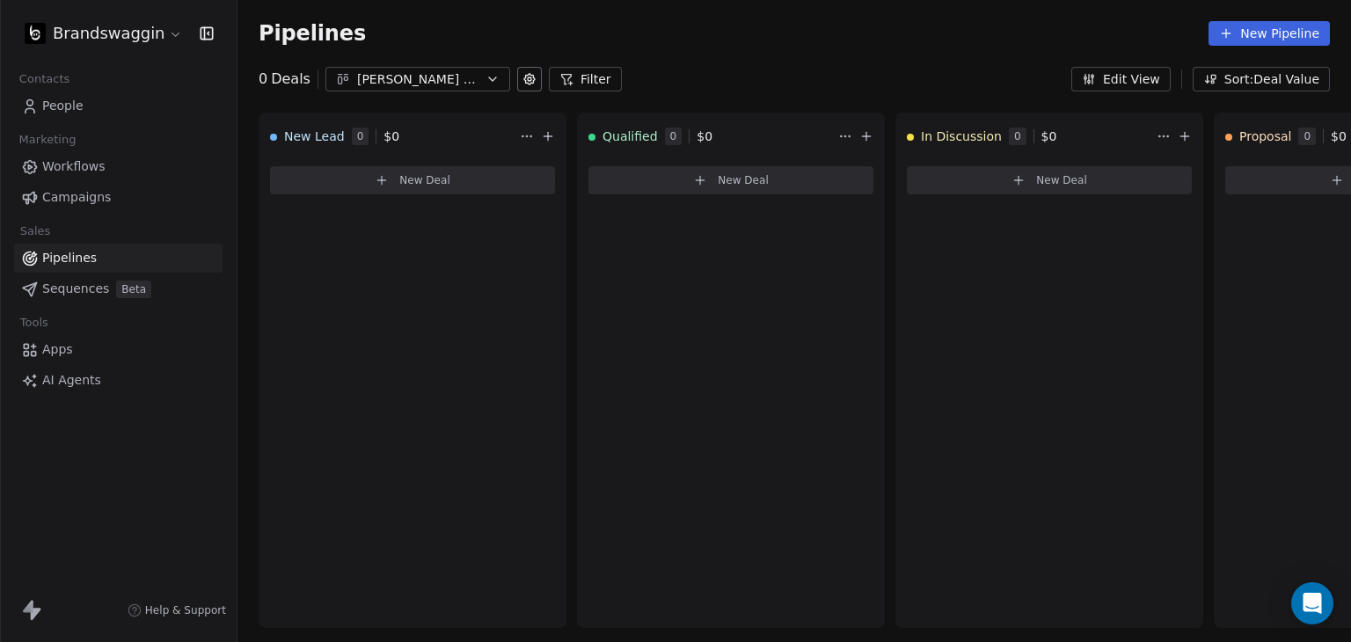
click at [74, 164] on span "Workflows" at bounding box center [73, 166] width 63 height 18
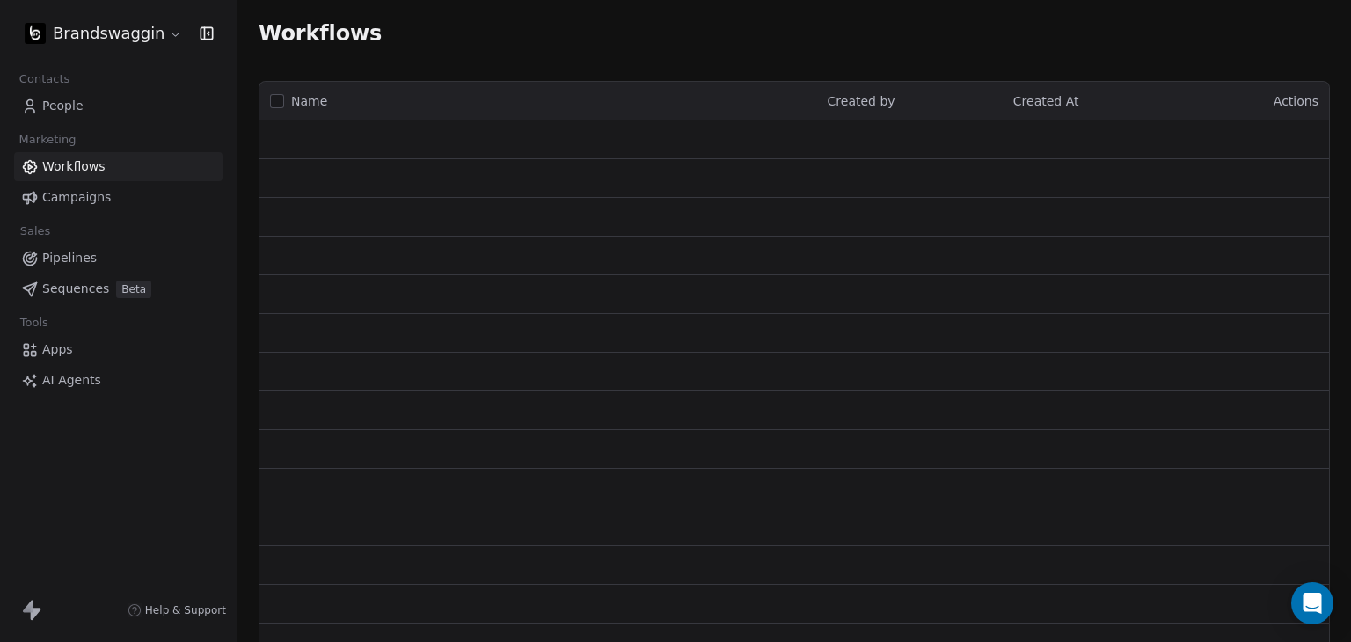
click at [89, 85] on div "Contacts" at bounding box center [118, 79] width 208 height 25
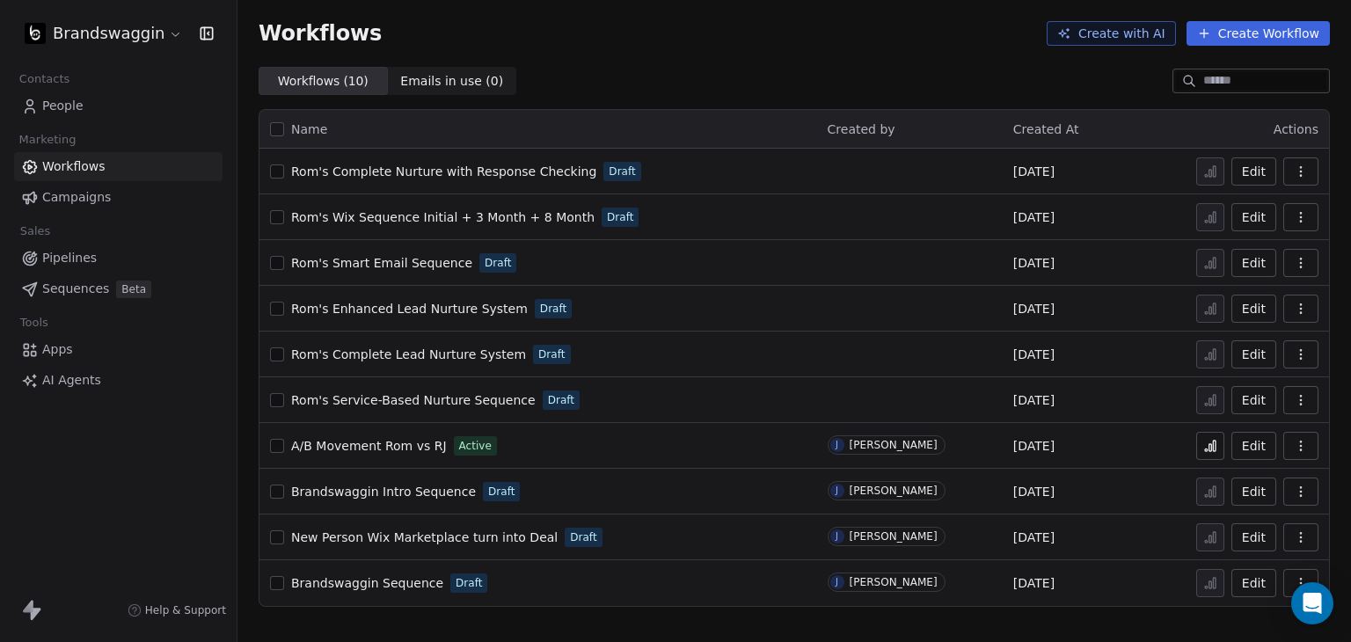
click at [76, 94] on link "People" at bounding box center [118, 105] width 208 height 29
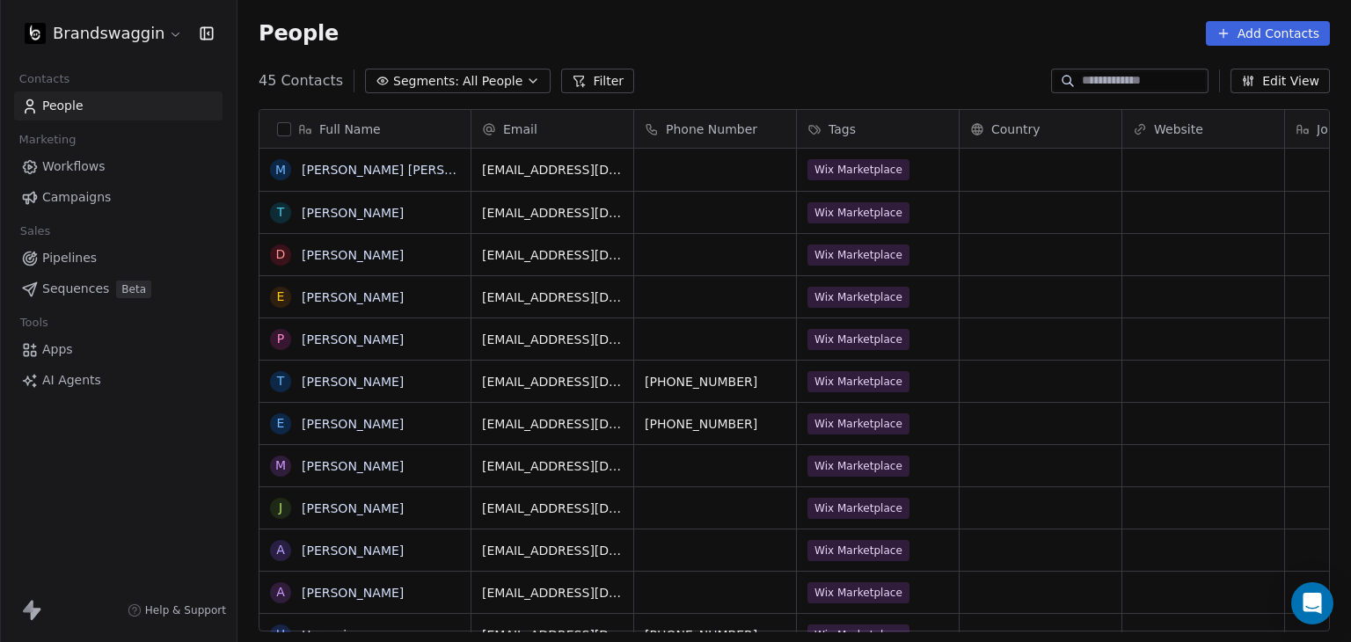
scroll to position [551, 1099]
click at [61, 164] on span "Workflows" at bounding box center [73, 166] width 63 height 18
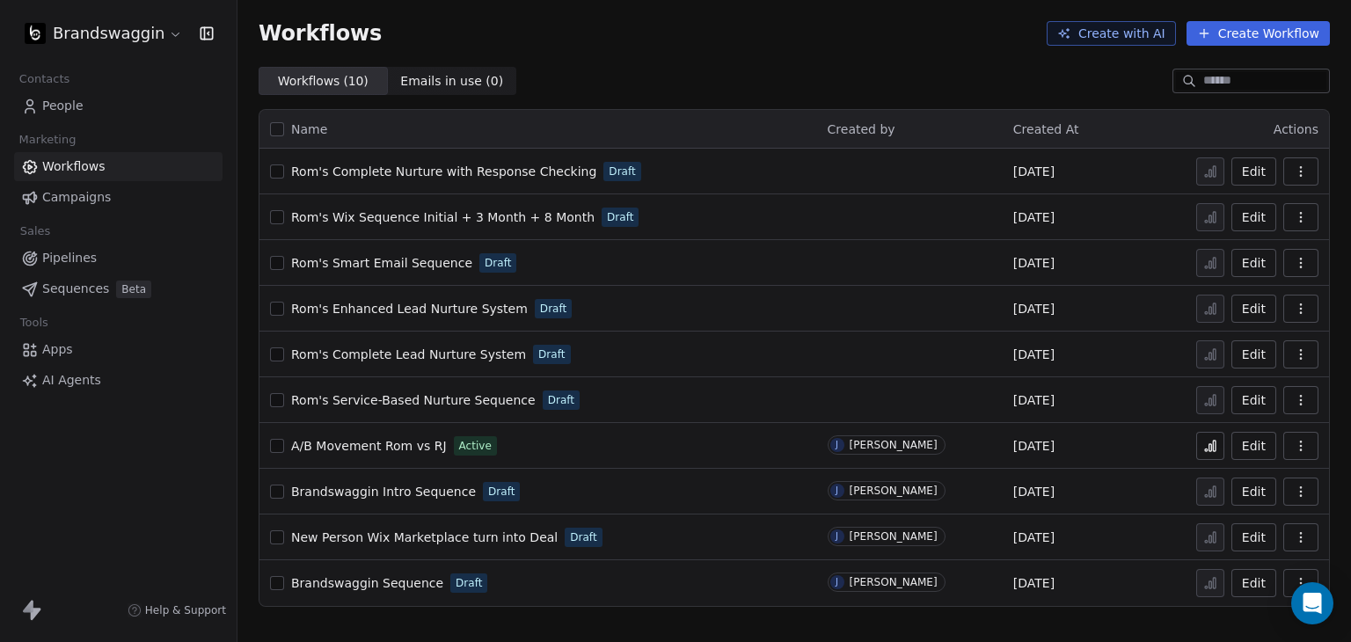
click at [125, 43] on html "Brandswaggin Contacts People Marketing Workflows Campaigns Sales Pipelines Sequ…" at bounding box center [675, 321] width 1351 height 642
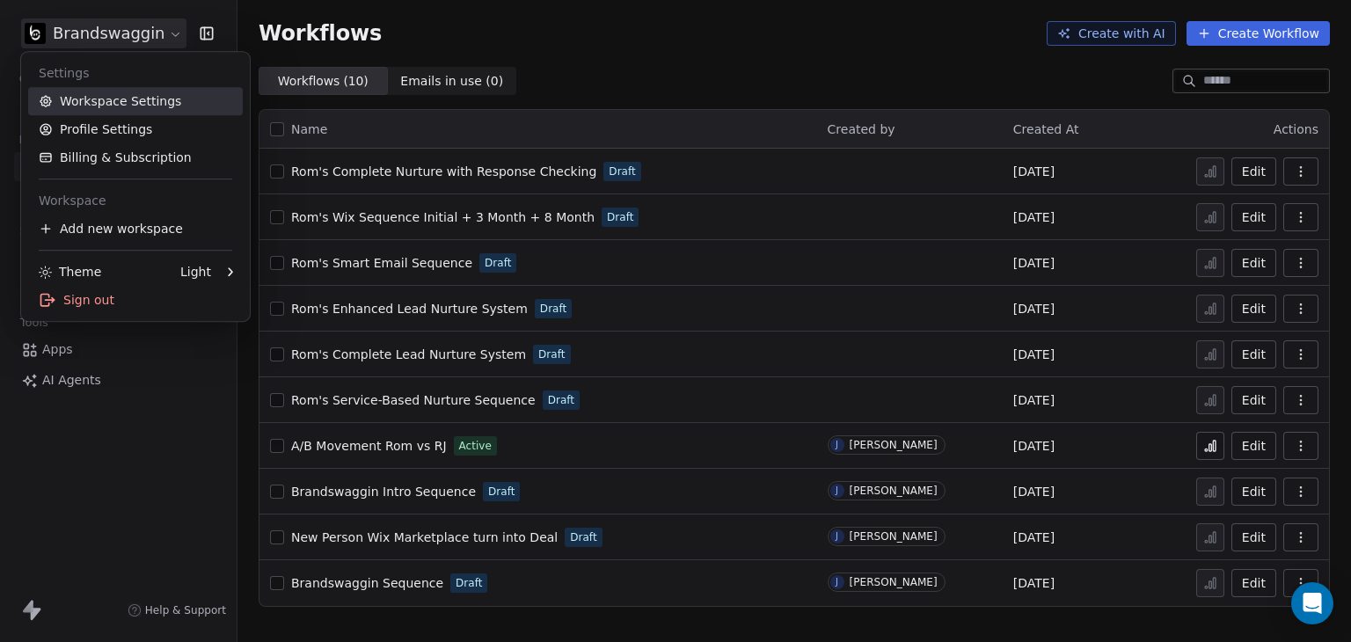
click at [106, 97] on link "Workspace Settings" at bounding box center [135, 101] width 215 height 28
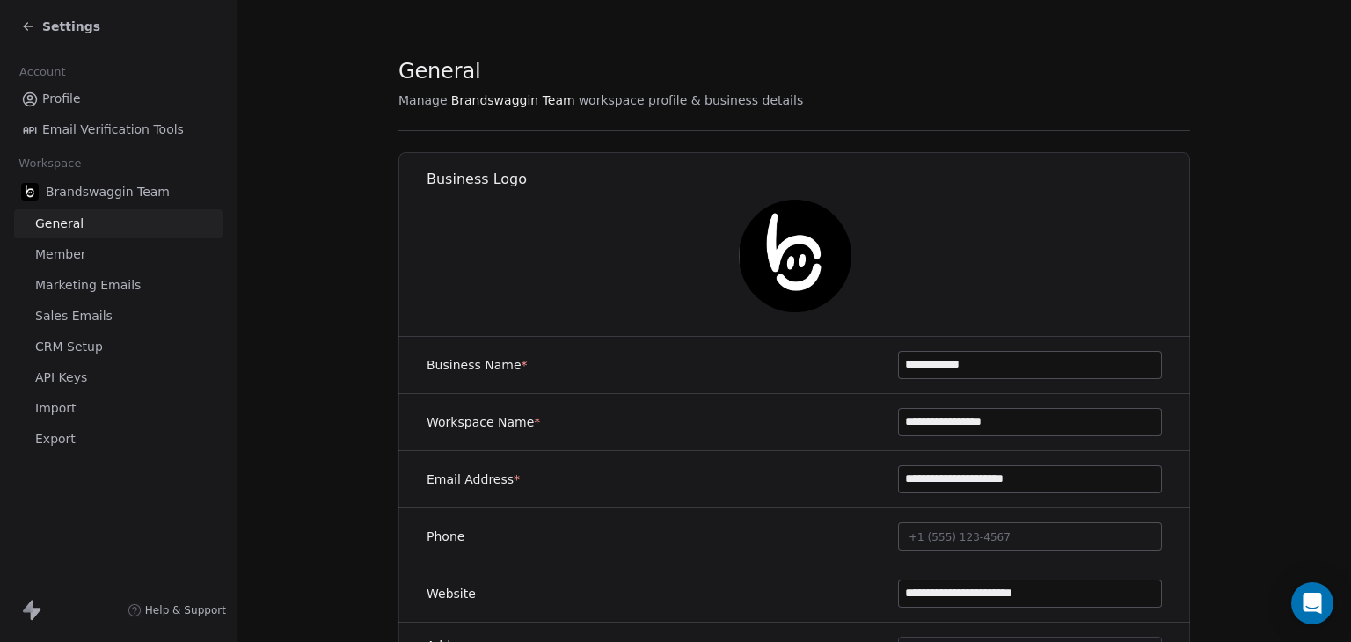
click at [80, 326] on link "Sales Emails" at bounding box center [118, 316] width 208 height 29
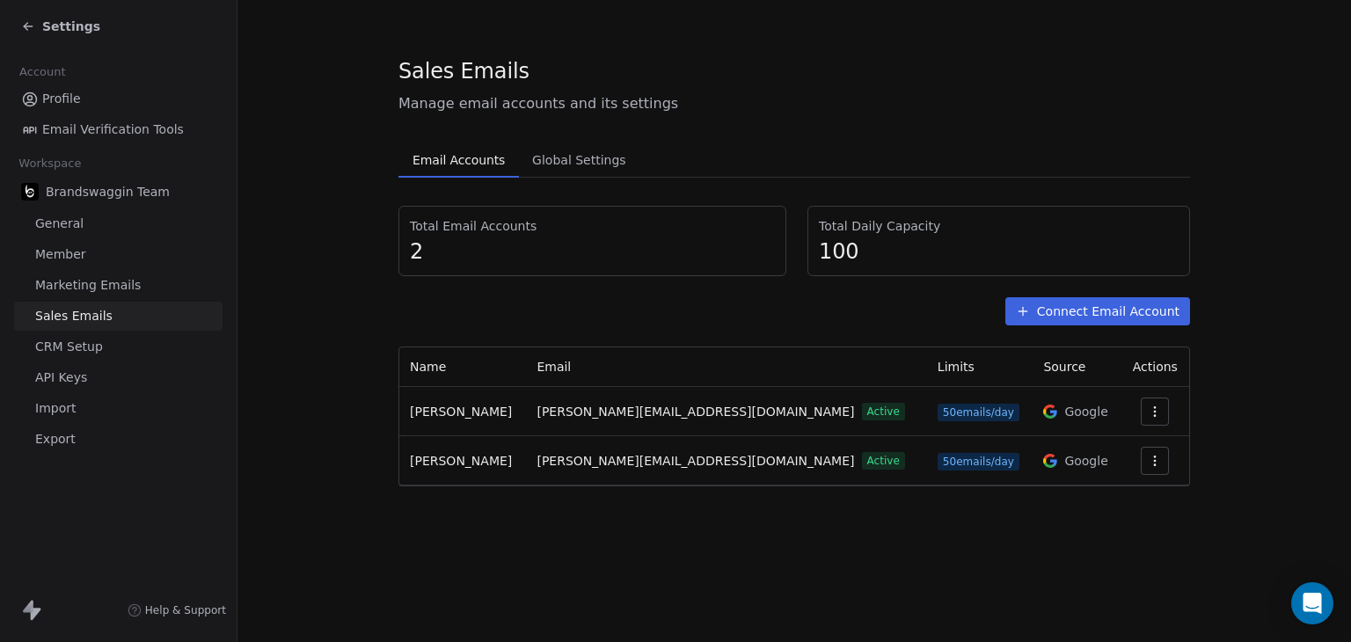
click at [1086, 299] on button "Connect Email Account" at bounding box center [1097, 311] width 185 height 28
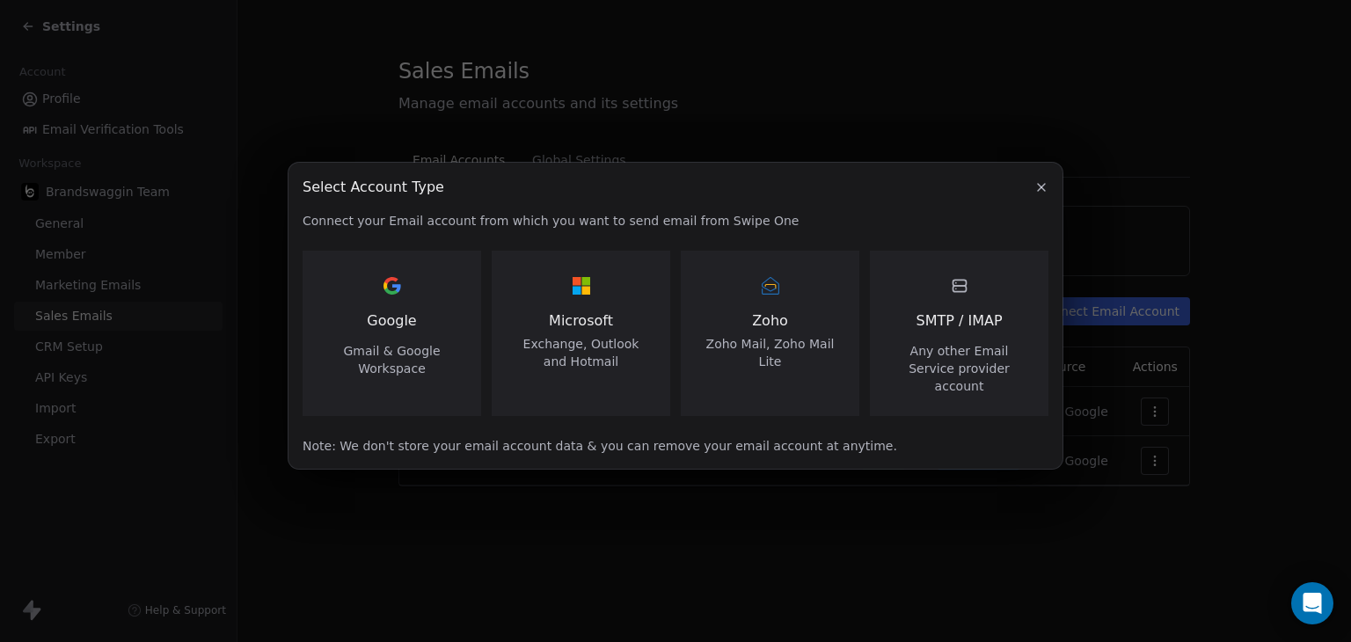
click at [322, 312] on div "Google Gmail & Google Workspace" at bounding box center [392, 333] width 179 height 165
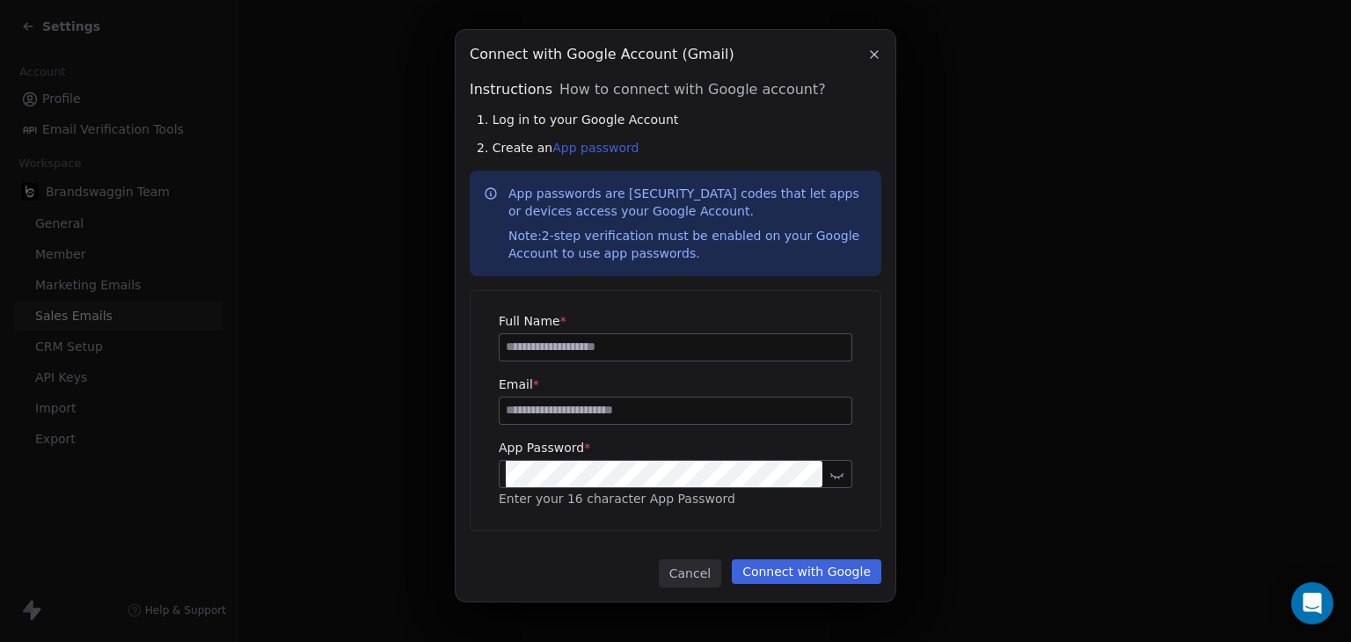
click at [673, 346] on input at bounding box center [676, 347] width 352 height 26
type input "**********"
click at [839, 470] on icon at bounding box center [836, 474] width 13 height 13
click at [826, 572] on button "Connect with Google" at bounding box center [807, 571] width 150 height 25
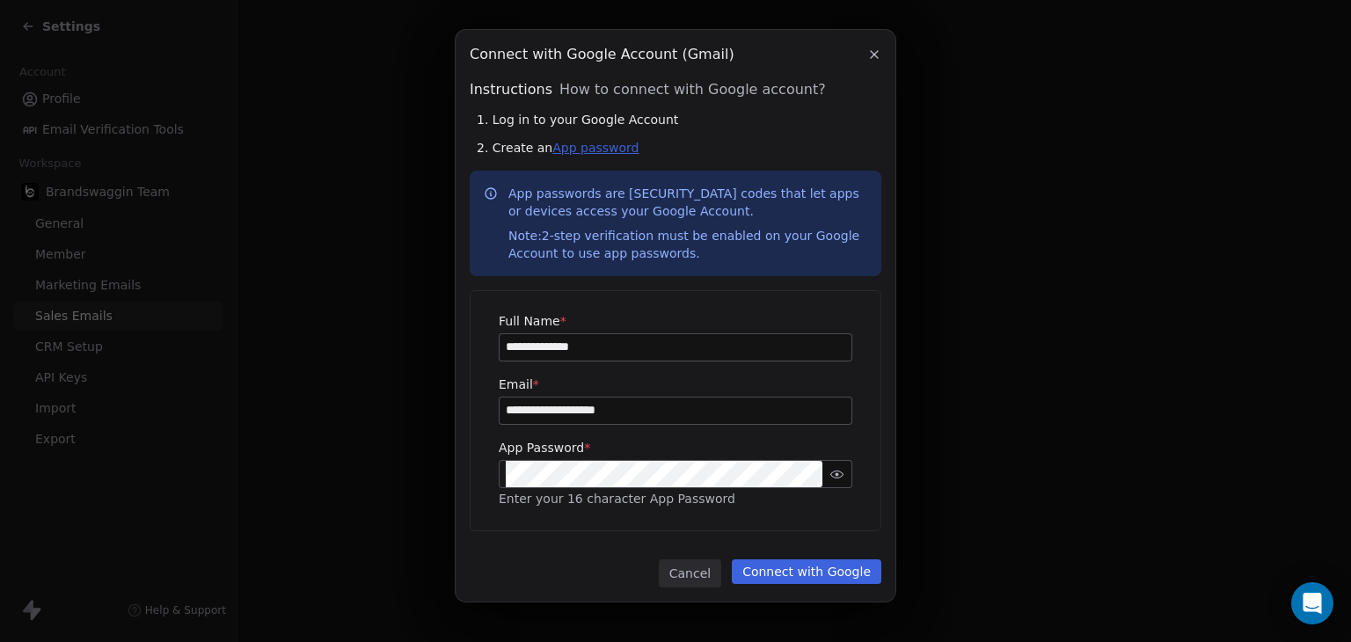
click at [597, 145] on link "App password" at bounding box center [595, 148] width 86 height 14
click at [595, 152] on link "App password" at bounding box center [595, 148] width 86 height 14
click at [609, 146] on link "App password" at bounding box center [595, 148] width 86 height 14
click at [616, 460] on div at bounding box center [676, 474] width 354 height 28
click at [325, 471] on div "**********" at bounding box center [675, 321] width 1351 height 639
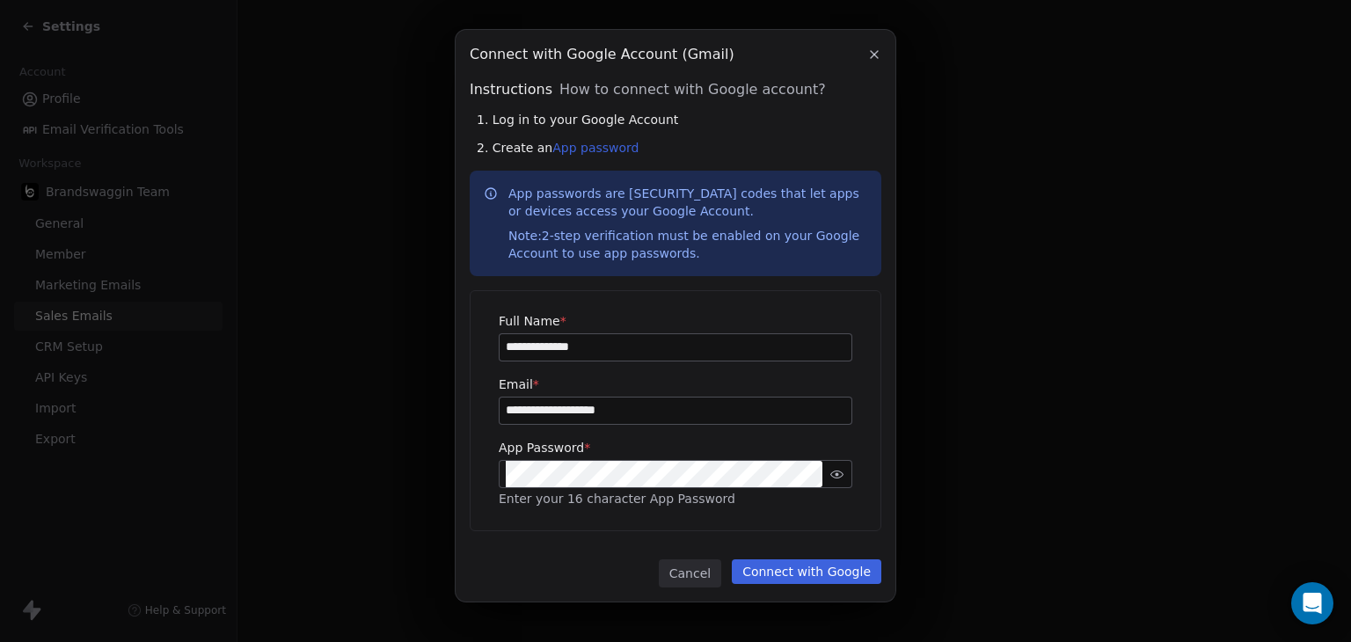
click at [783, 575] on button "Connect with Google" at bounding box center [807, 571] width 150 height 25
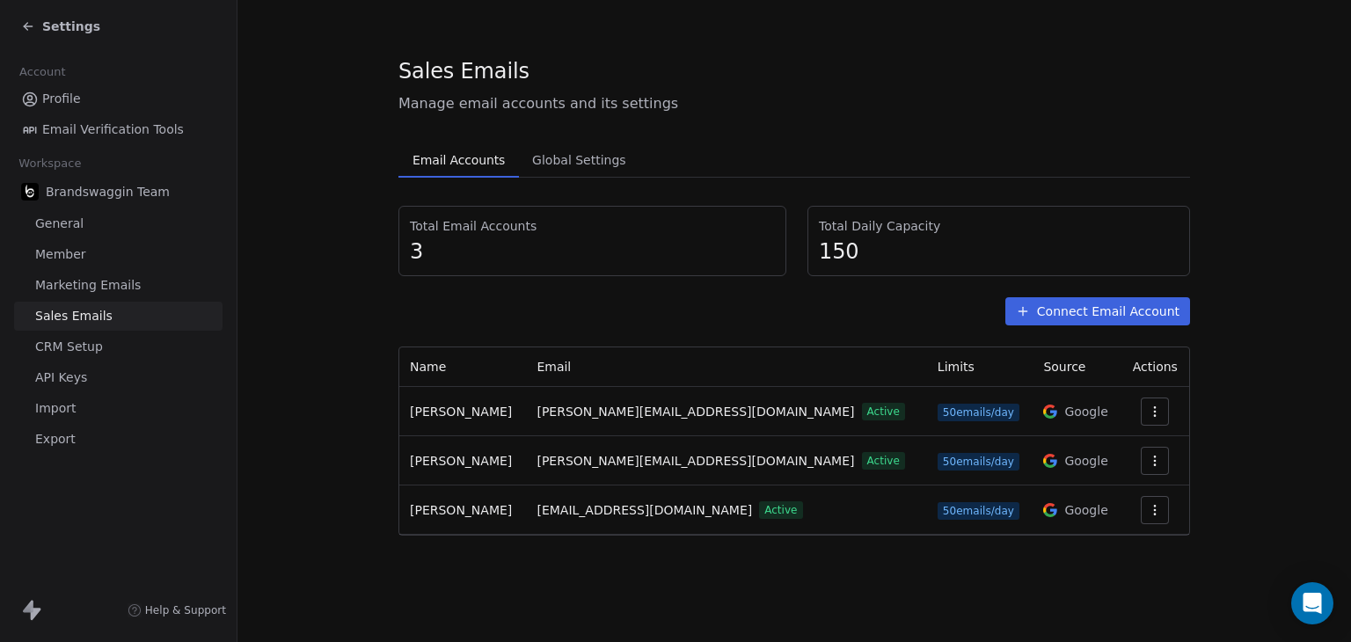
click at [319, 435] on section "Sales Emails Manage email accounts and its settings Email Accounts Email Accoun…" at bounding box center [793, 296] width 1113 height 592
click at [44, 23] on span "Settings" at bounding box center [71, 27] width 58 height 18
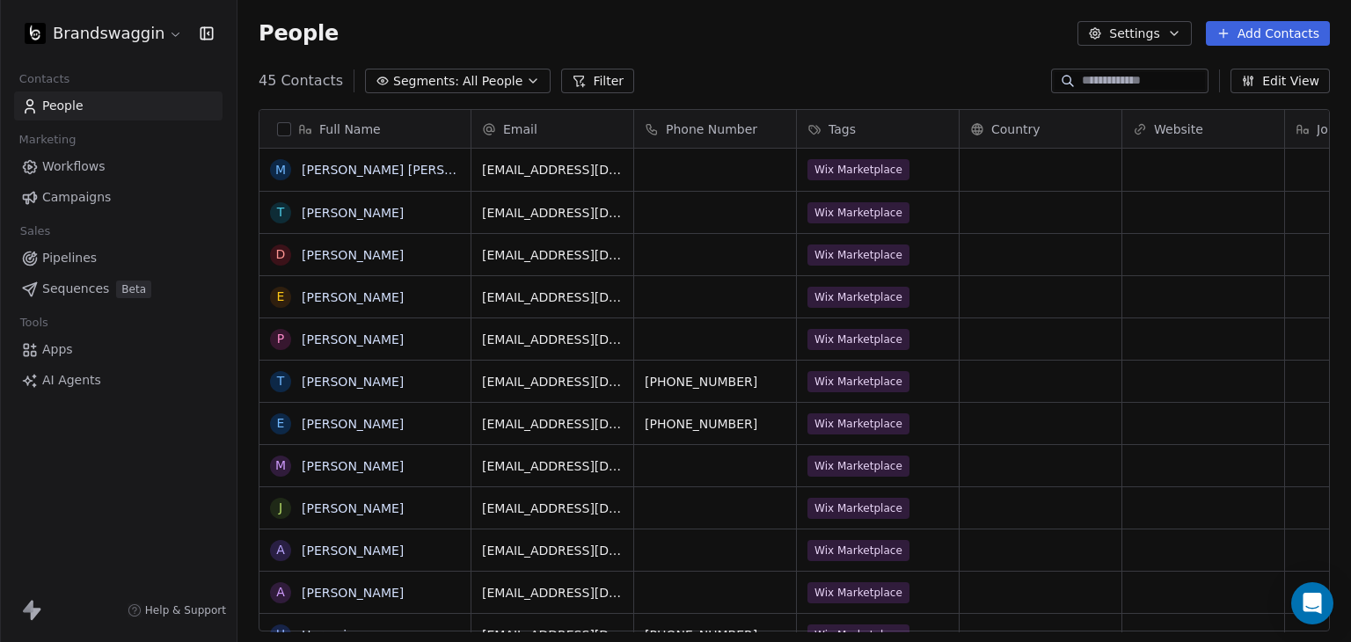
click at [102, 163] on link "Workflows" at bounding box center [118, 166] width 208 height 29
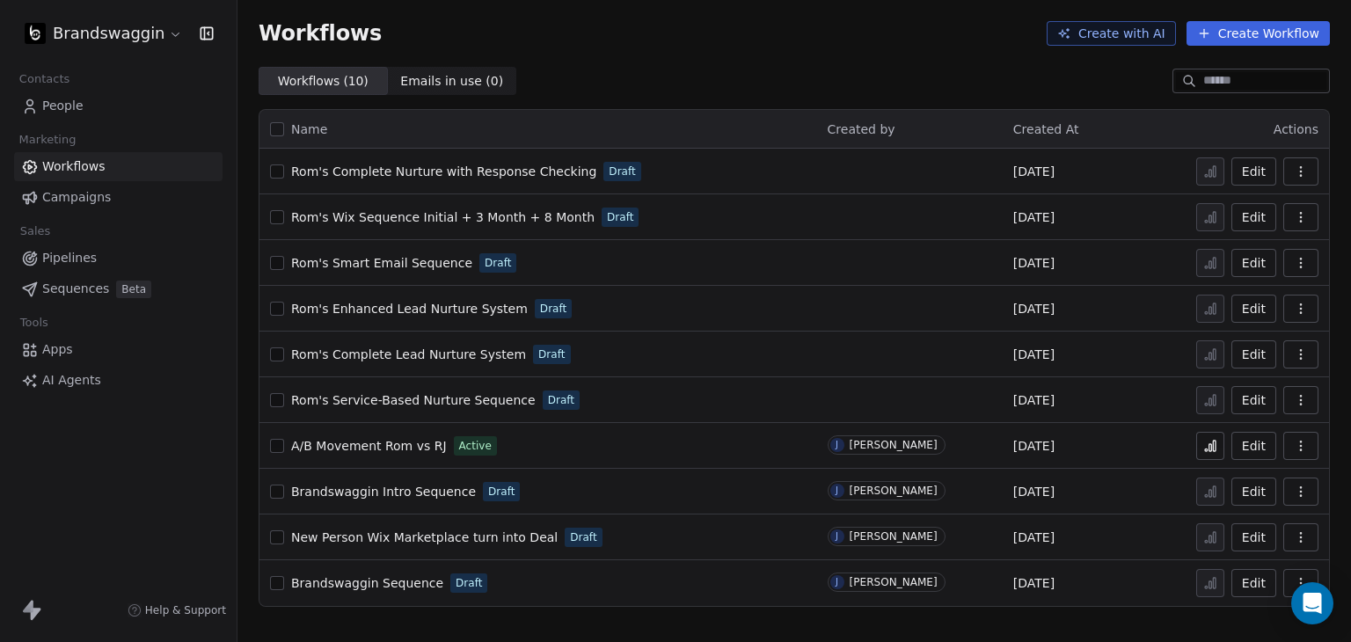
click at [85, 201] on span "Campaigns" at bounding box center [76, 197] width 69 height 18
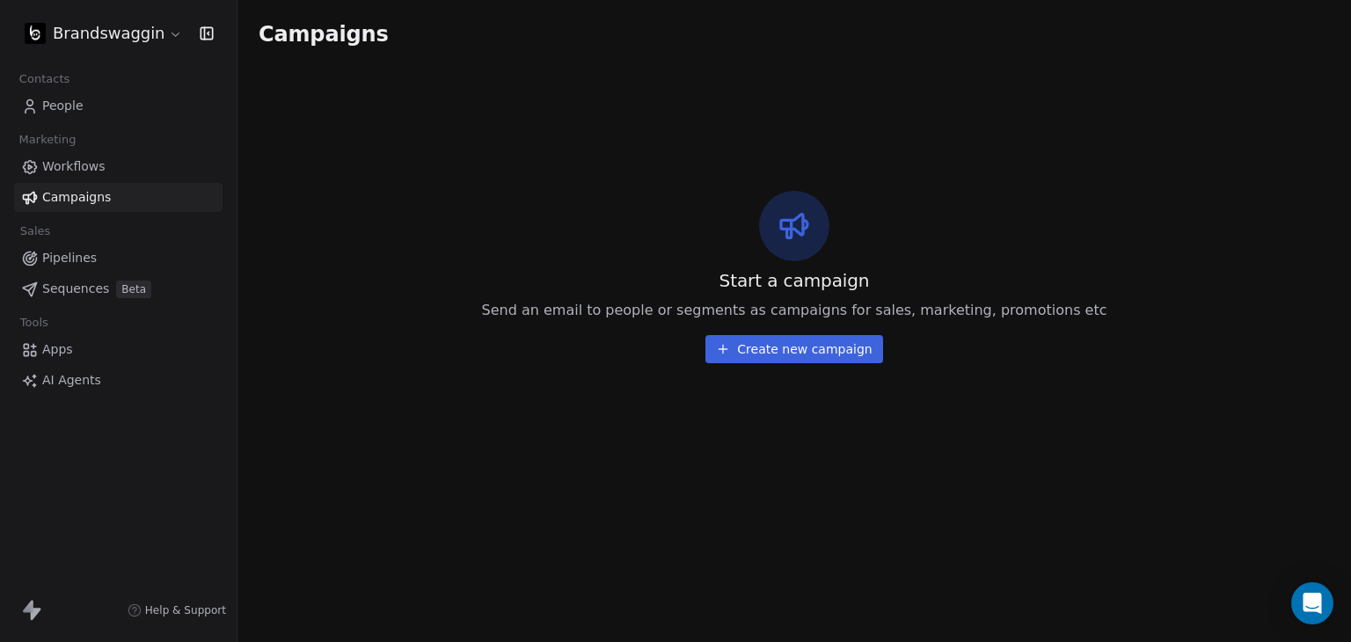
click at [92, 257] on span "Pipelines" at bounding box center [69, 258] width 55 height 18
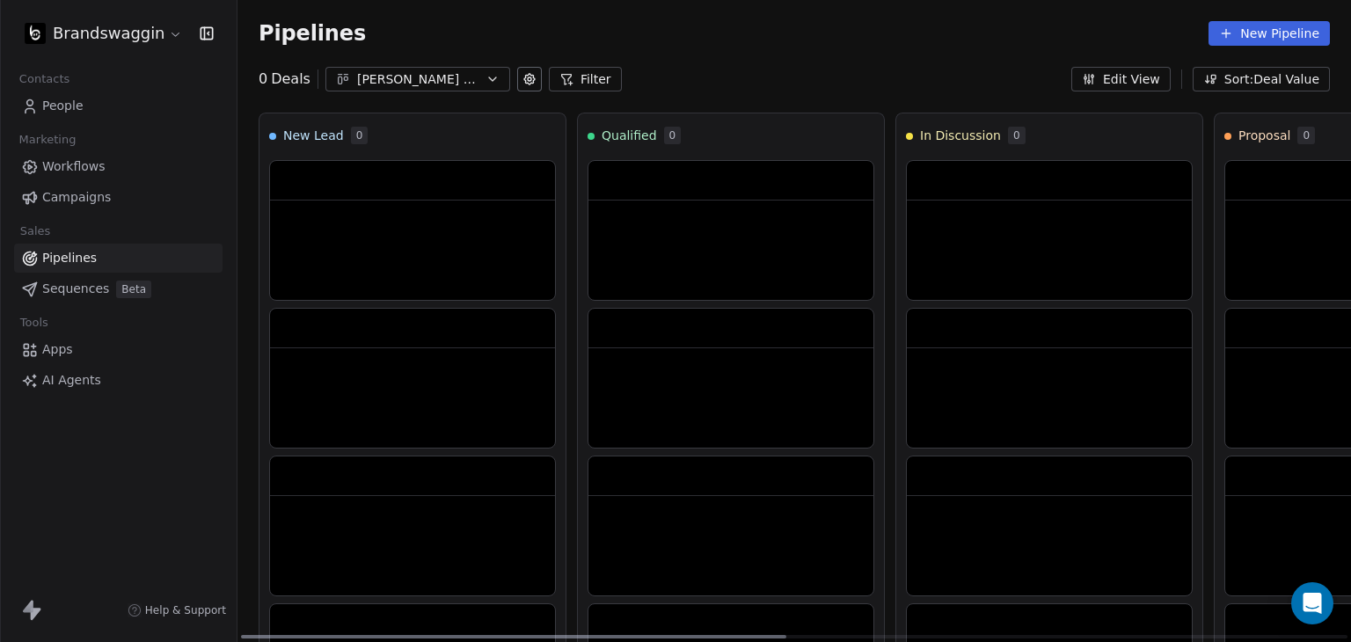
click at [427, 171] on div at bounding box center [412, 180] width 285 height 39
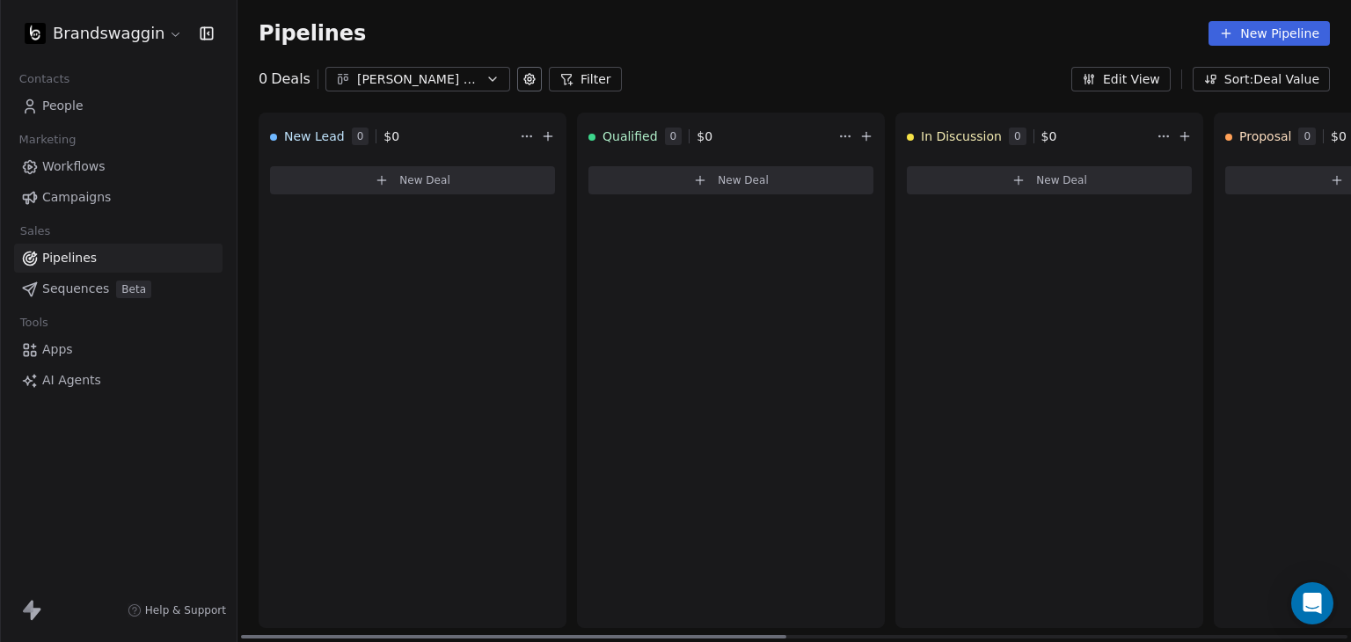
click at [421, 180] on span "New Deal" at bounding box center [424, 180] width 51 height 14
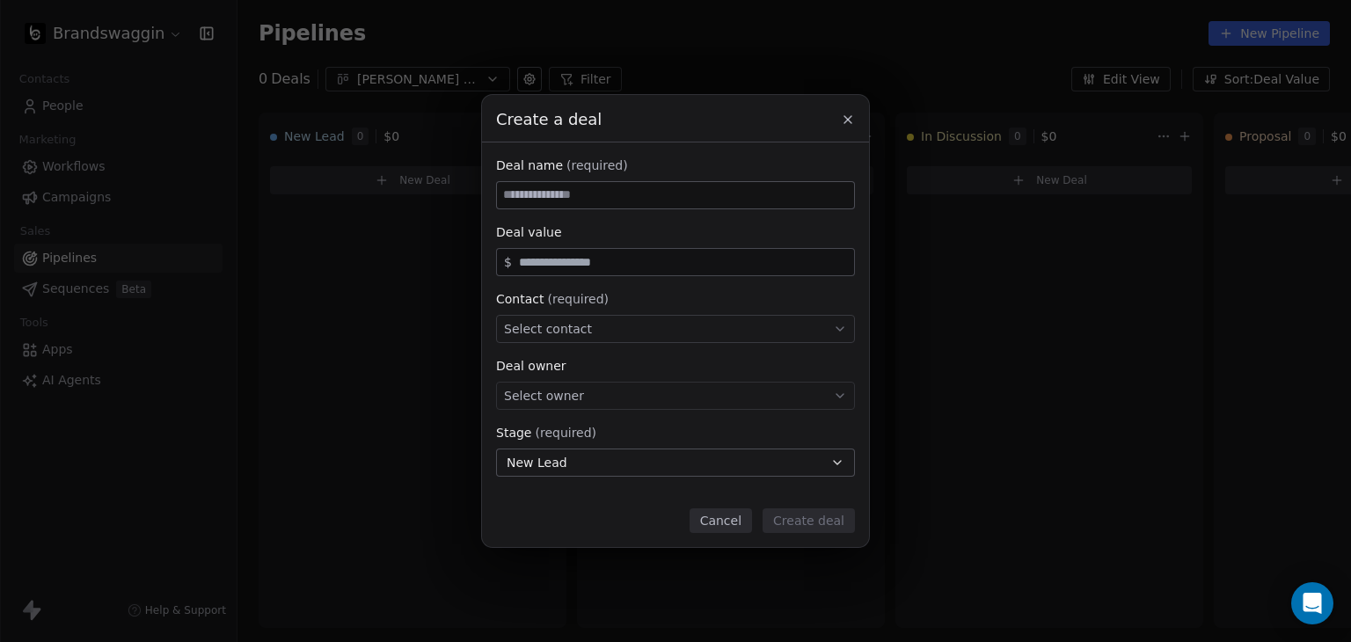
click at [834, 115] on div "Create a deal" at bounding box center [675, 112] width 387 height 37
click at [844, 115] on icon at bounding box center [848, 120] width 14 height 14
